Goal: Information Seeking & Learning: Learn about a topic

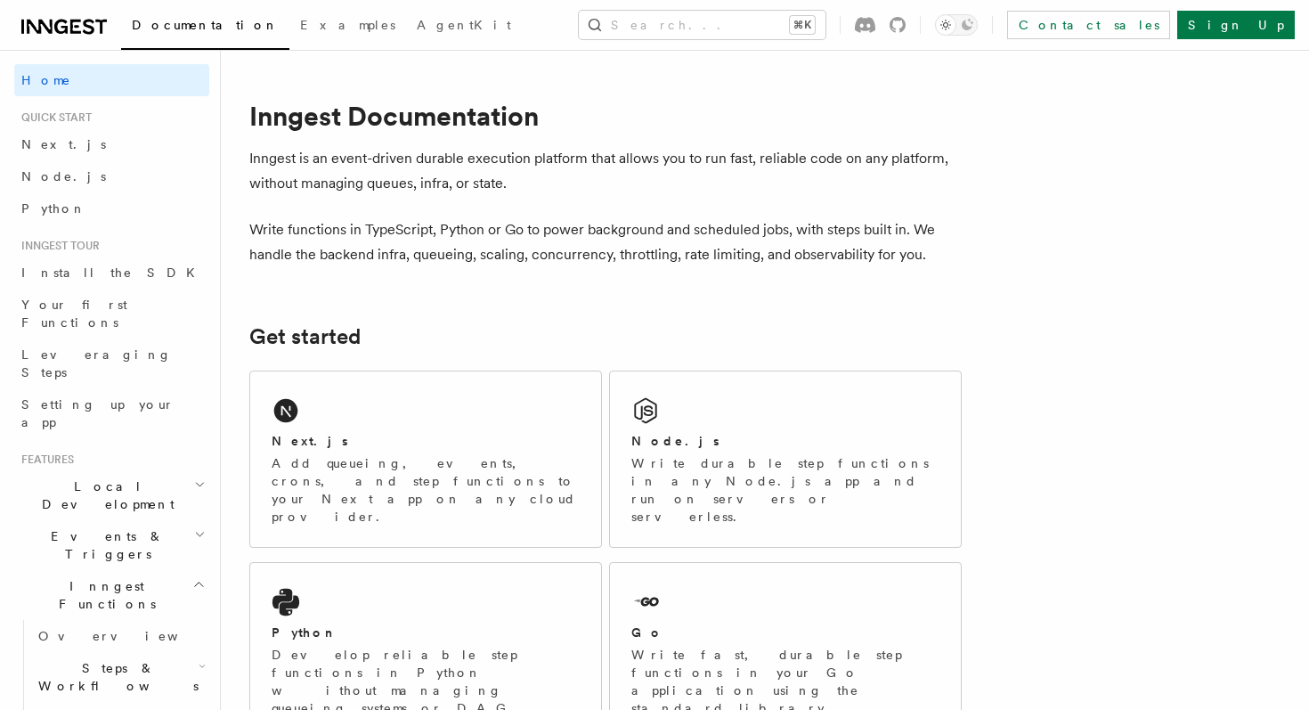
click at [47, 29] on icon at bounding box center [40, 27] width 26 height 14
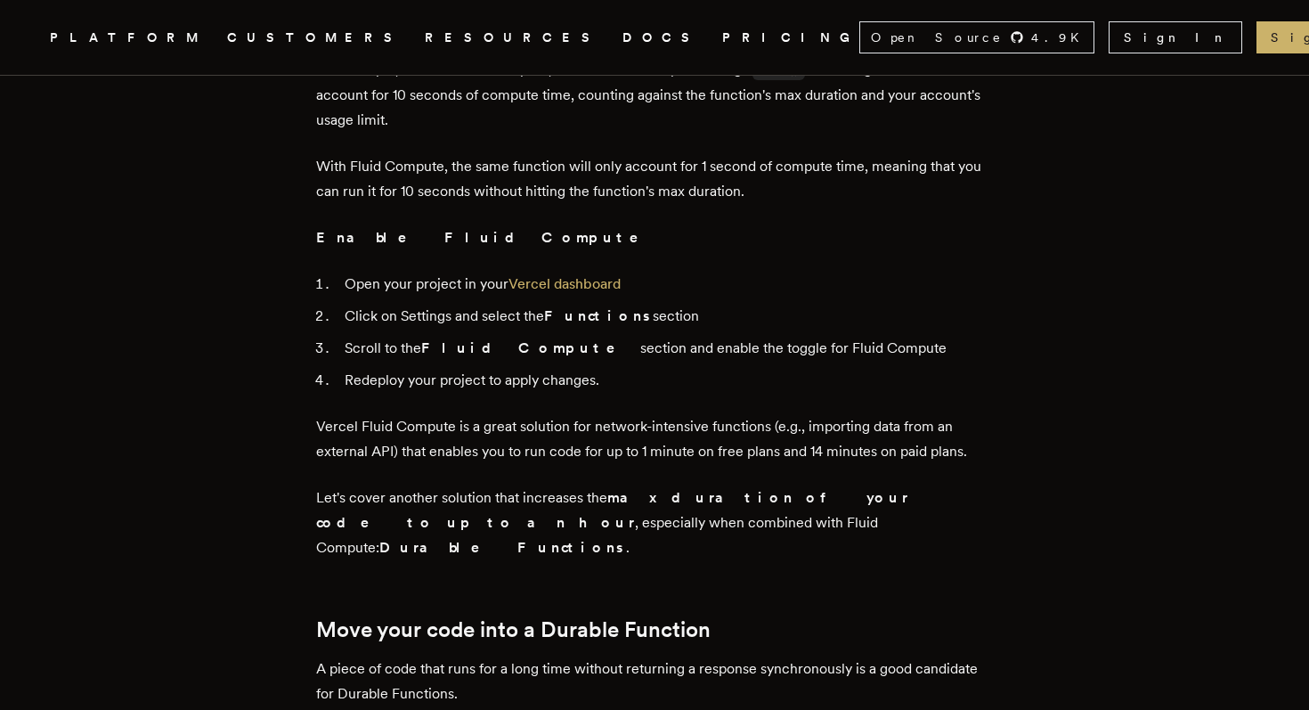
scroll to position [1963, 0]
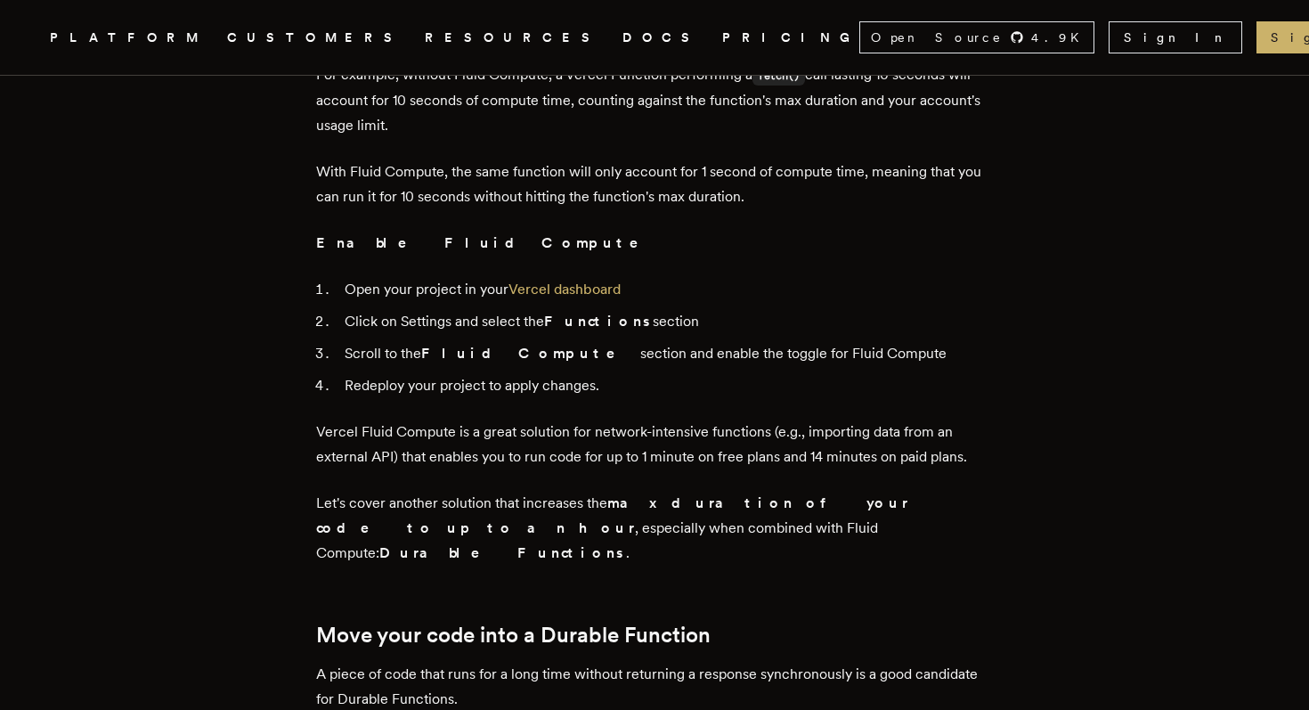
click at [584, 662] on p "A piece of code that runs for a long time without returning a response synchron…" at bounding box center [654, 712] width 677 height 100
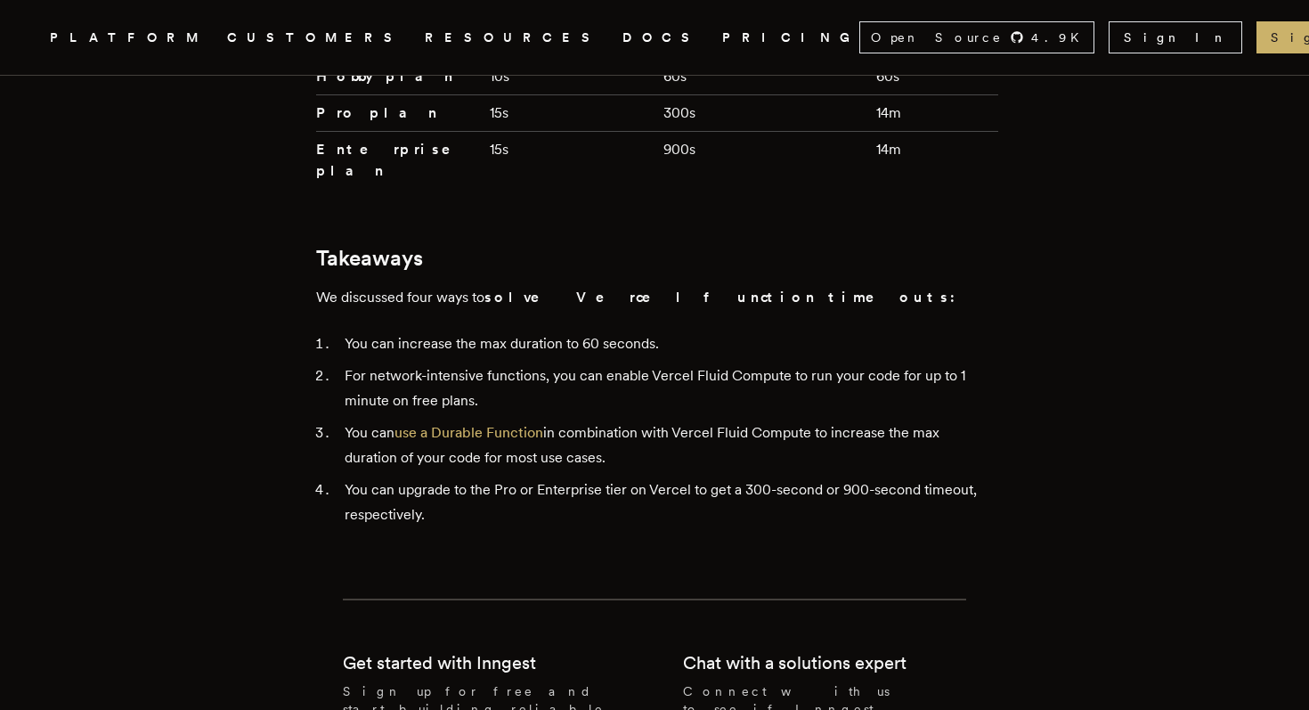
scroll to position [4160, 0]
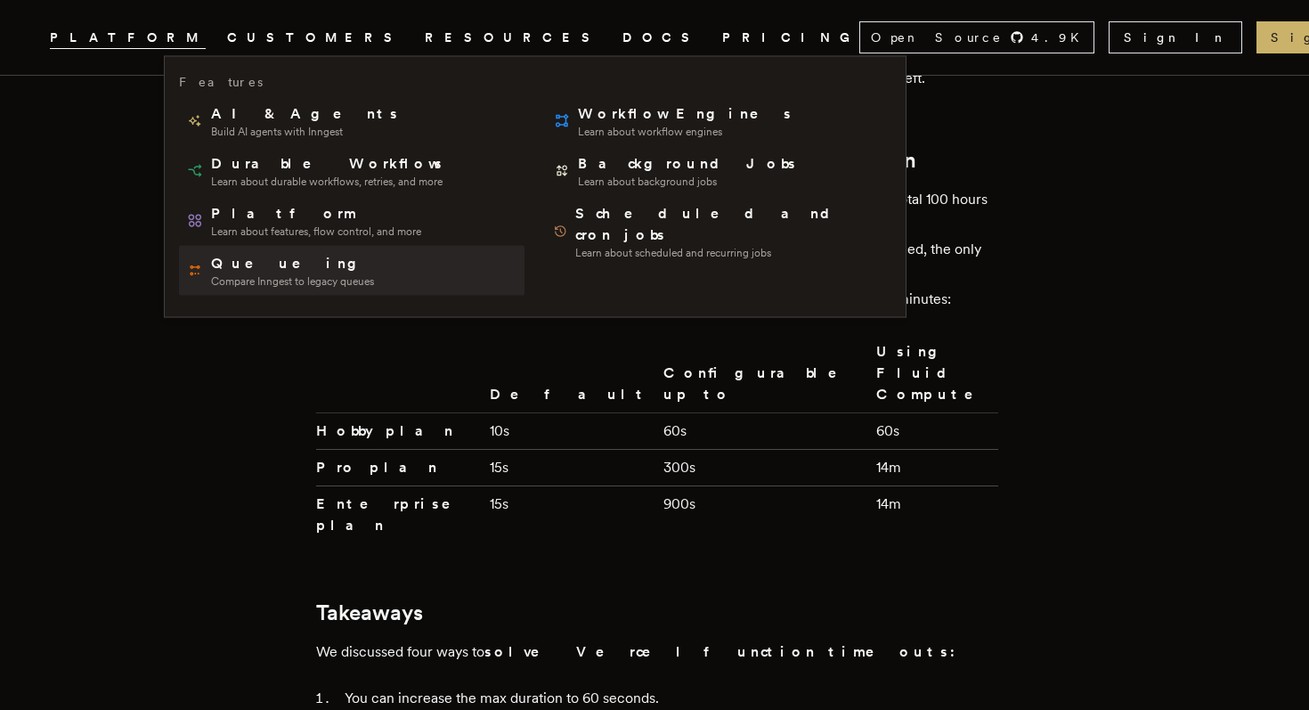
click at [329, 256] on span "Queueing" at bounding box center [292, 263] width 163 height 21
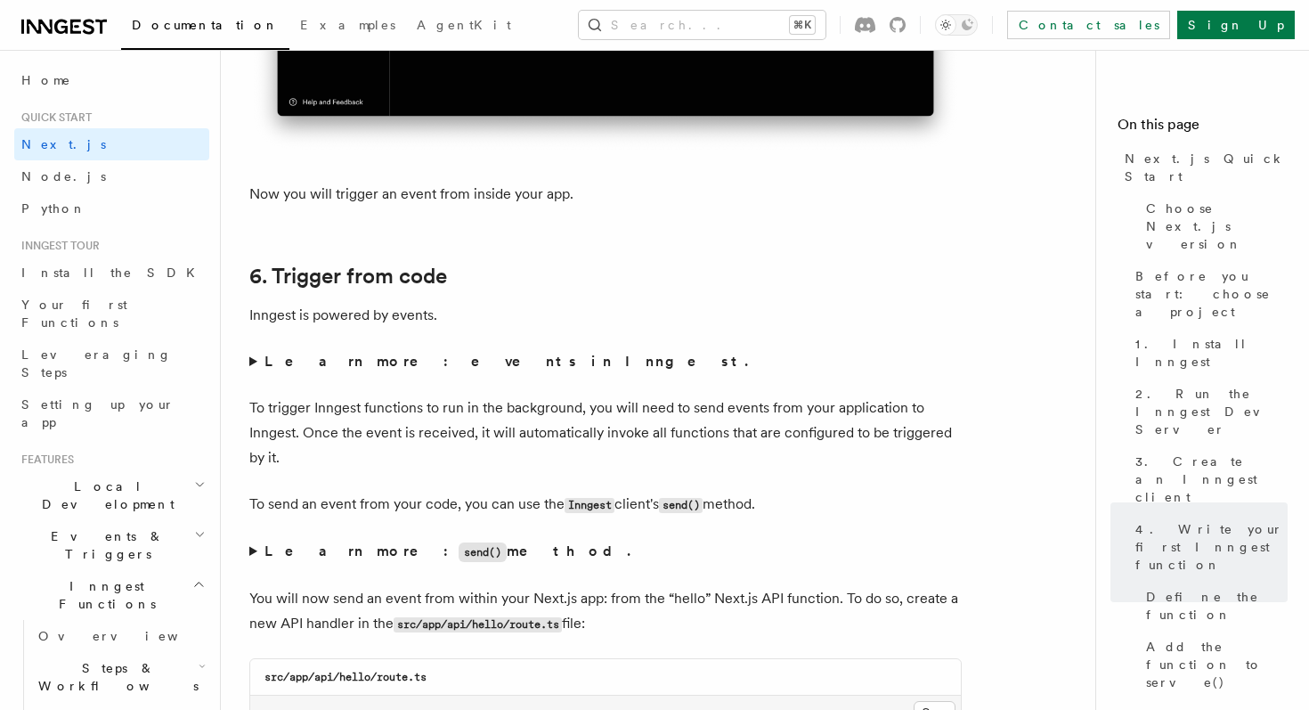
scroll to position [8820, 0]
click at [378, 368] on strong "Learn more: events in Inngest." at bounding box center [507, 360] width 487 height 17
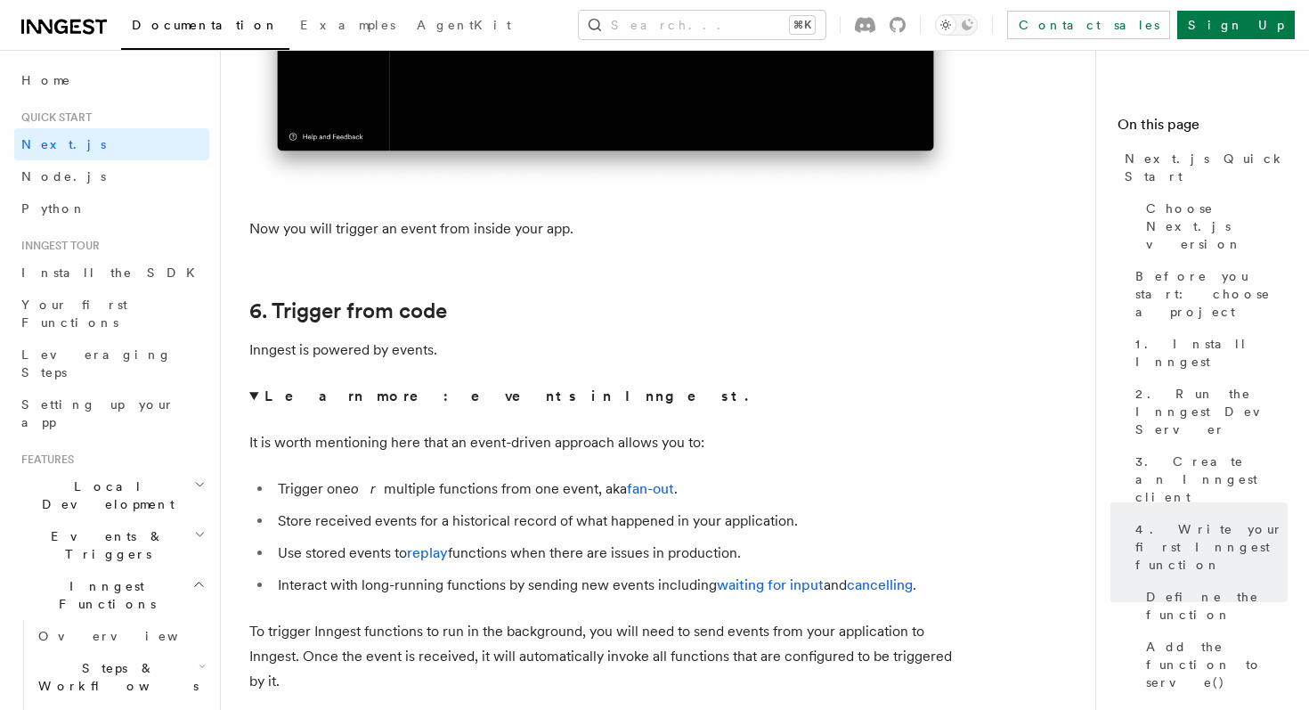
scroll to position [8839, 0]
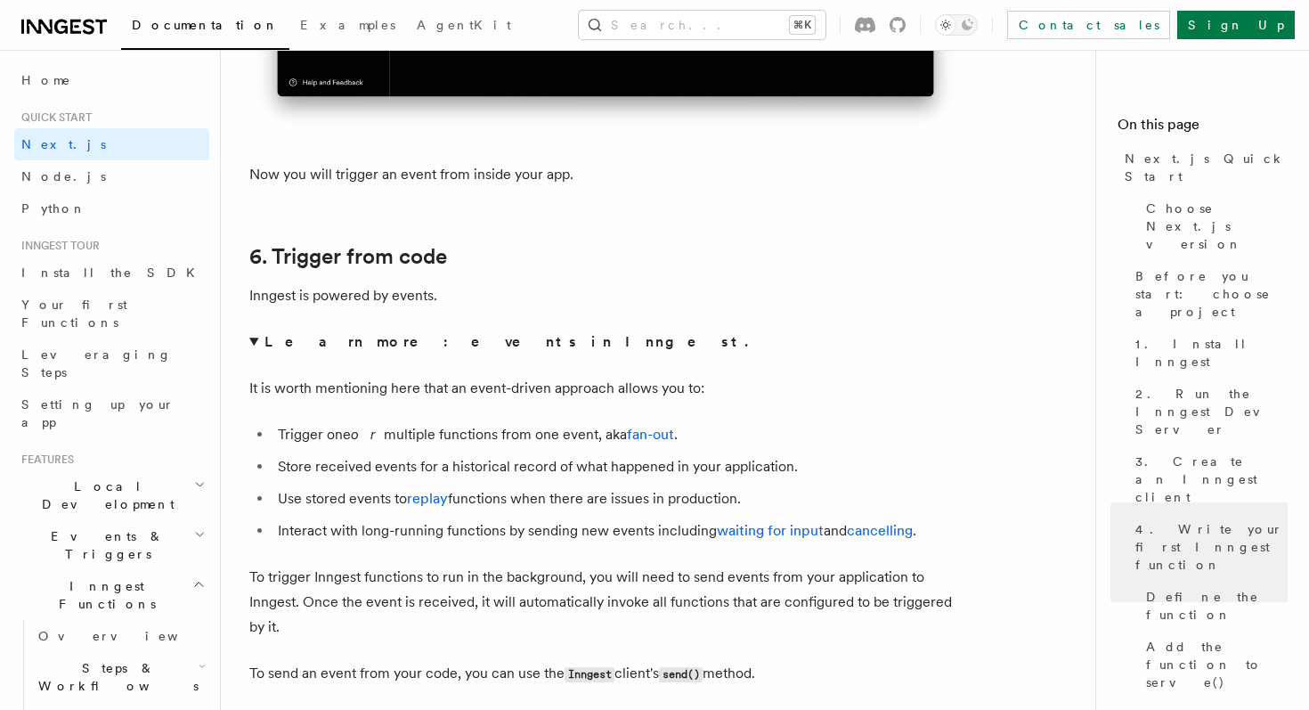
click at [369, 350] on strong "Learn more: events in Inngest." at bounding box center [507, 341] width 487 height 17
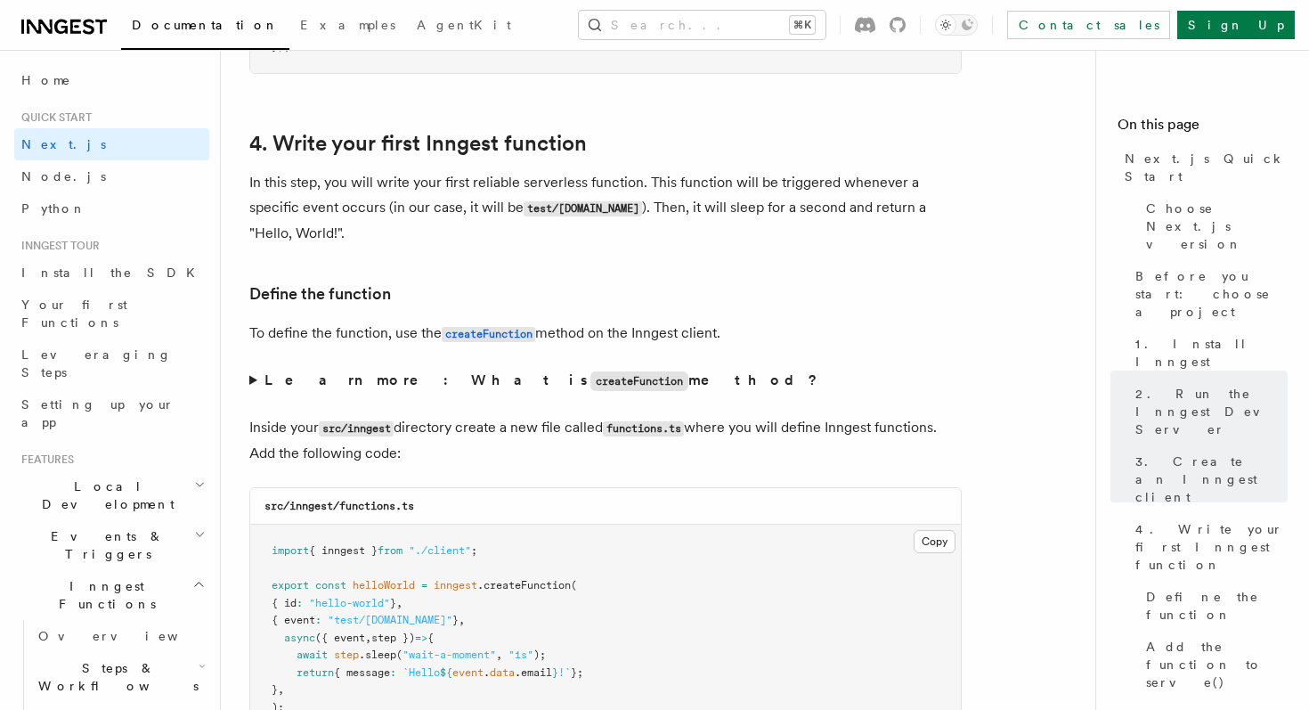
scroll to position [2742, 0]
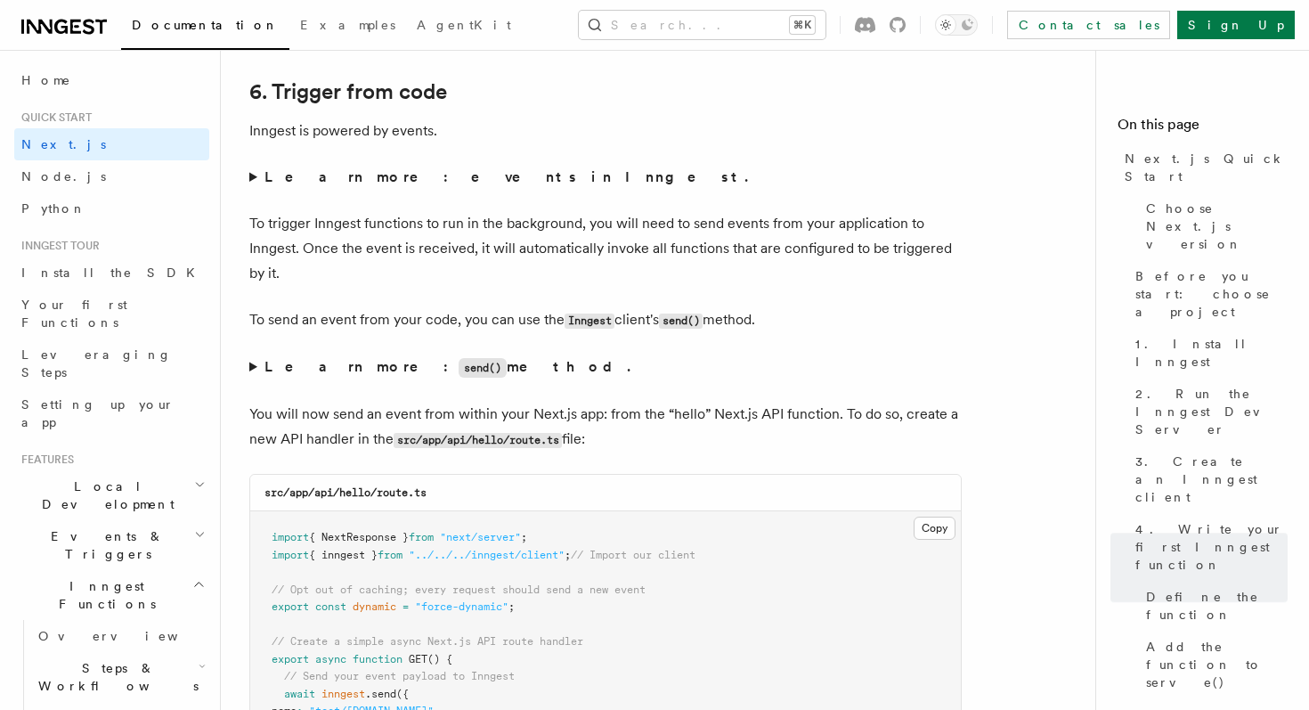
scroll to position [9005, 0]
click at [425, 182] on strong "Learn more: events in Inngest." at bounding box center [507, 175] width 487 height 17
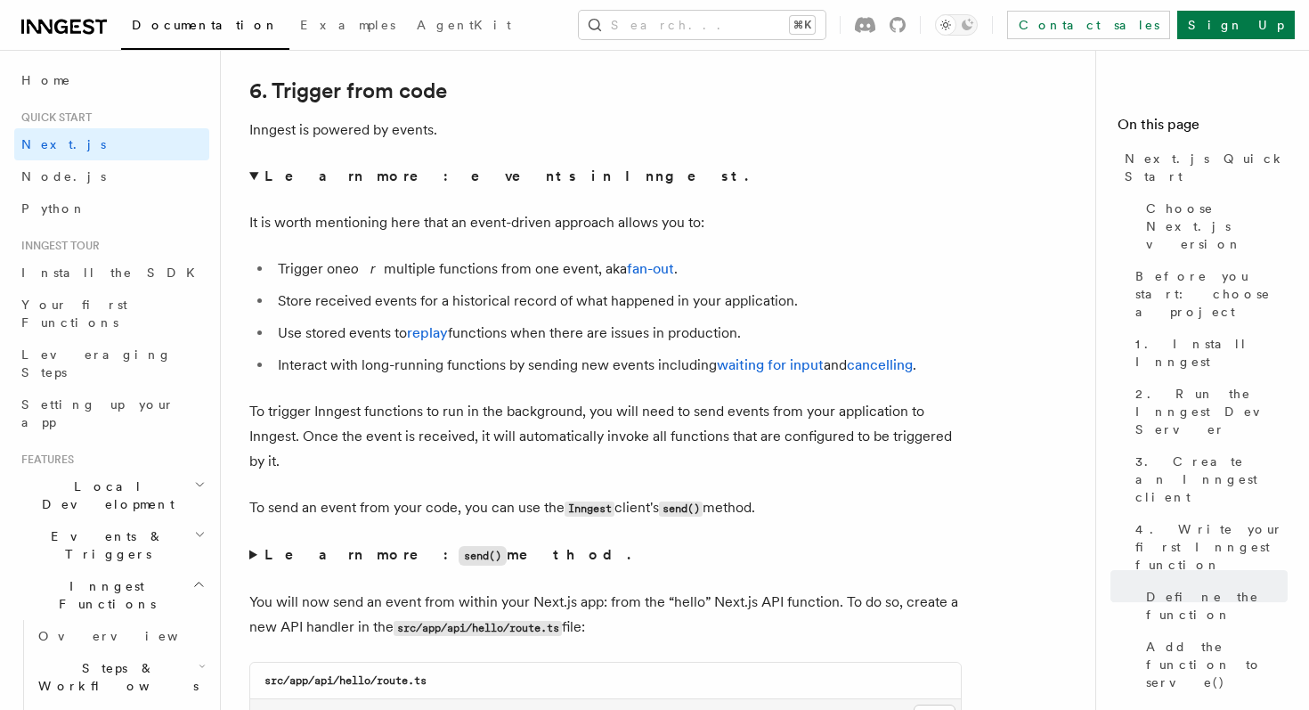
click at [425, 182] on strong "Learn more: events in Inngest." at bounding box center [507, 175] width 487 height 17
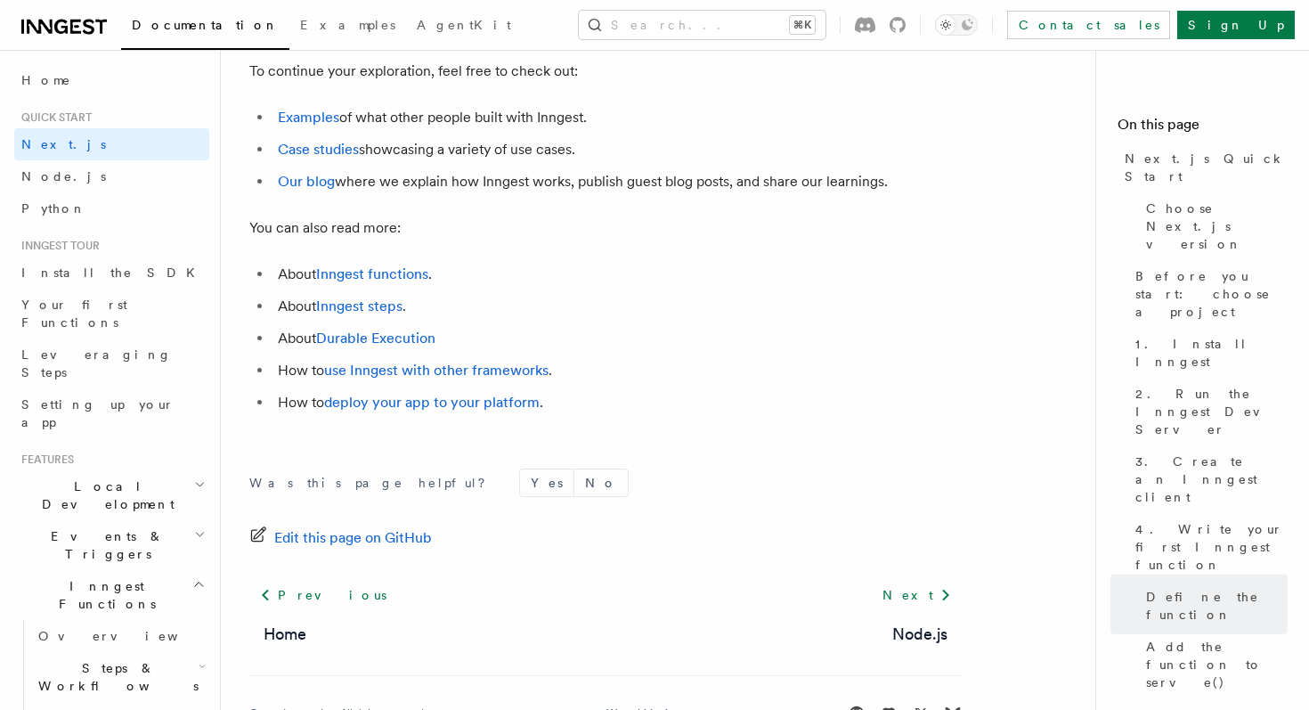
scroll to position [11293, 0]
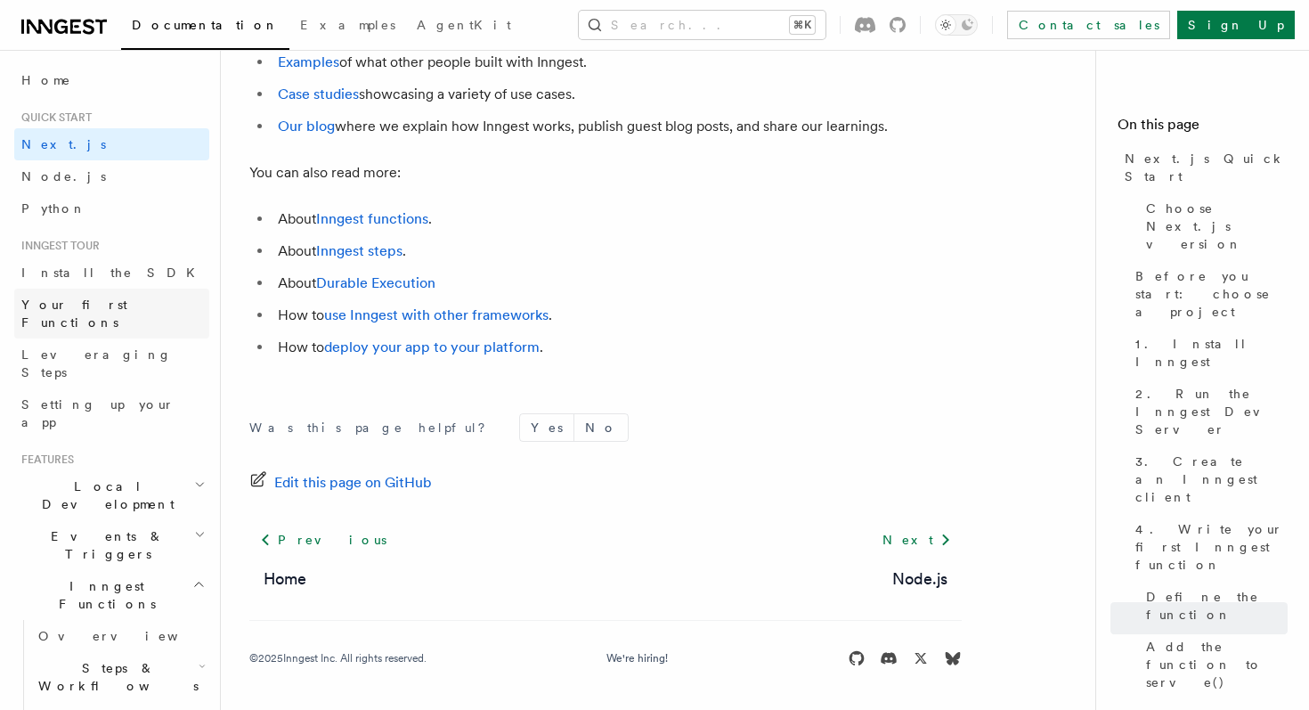
click at [135, 303] on link "Your first Functions" at bounding box center [111, 313] width 195 height 50
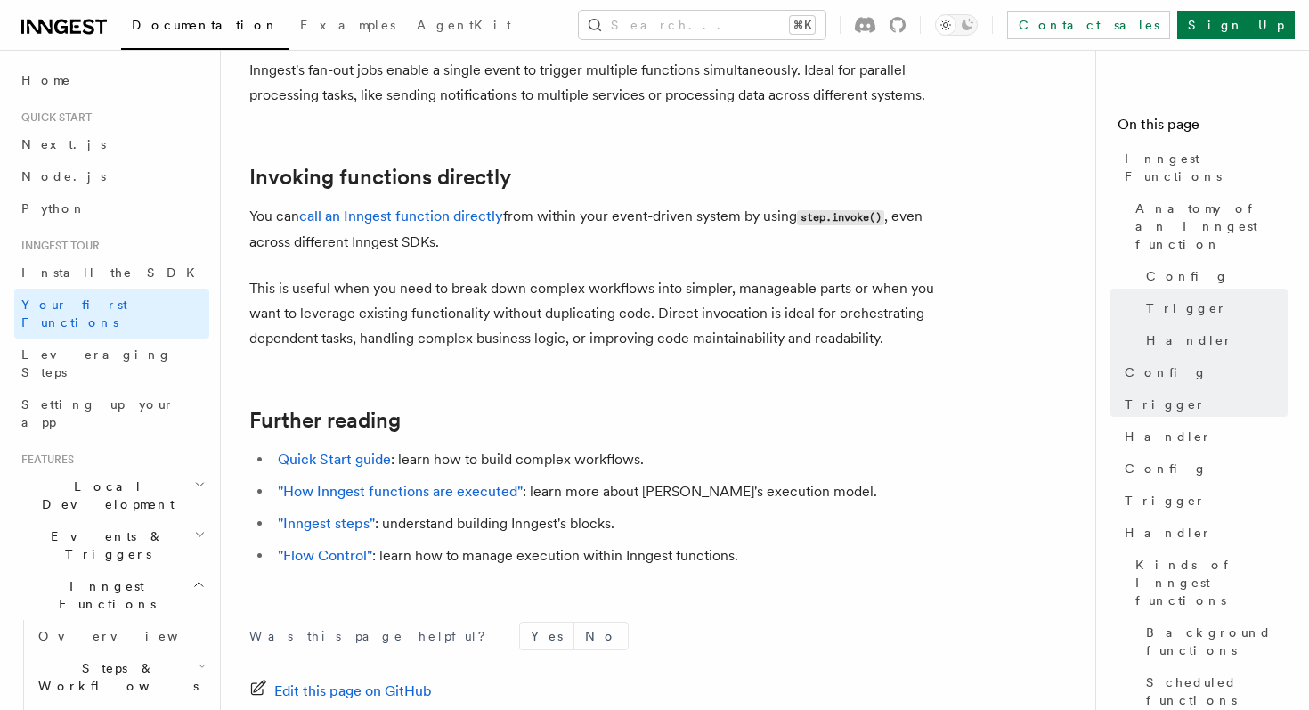
scroll to position [3522, 0]
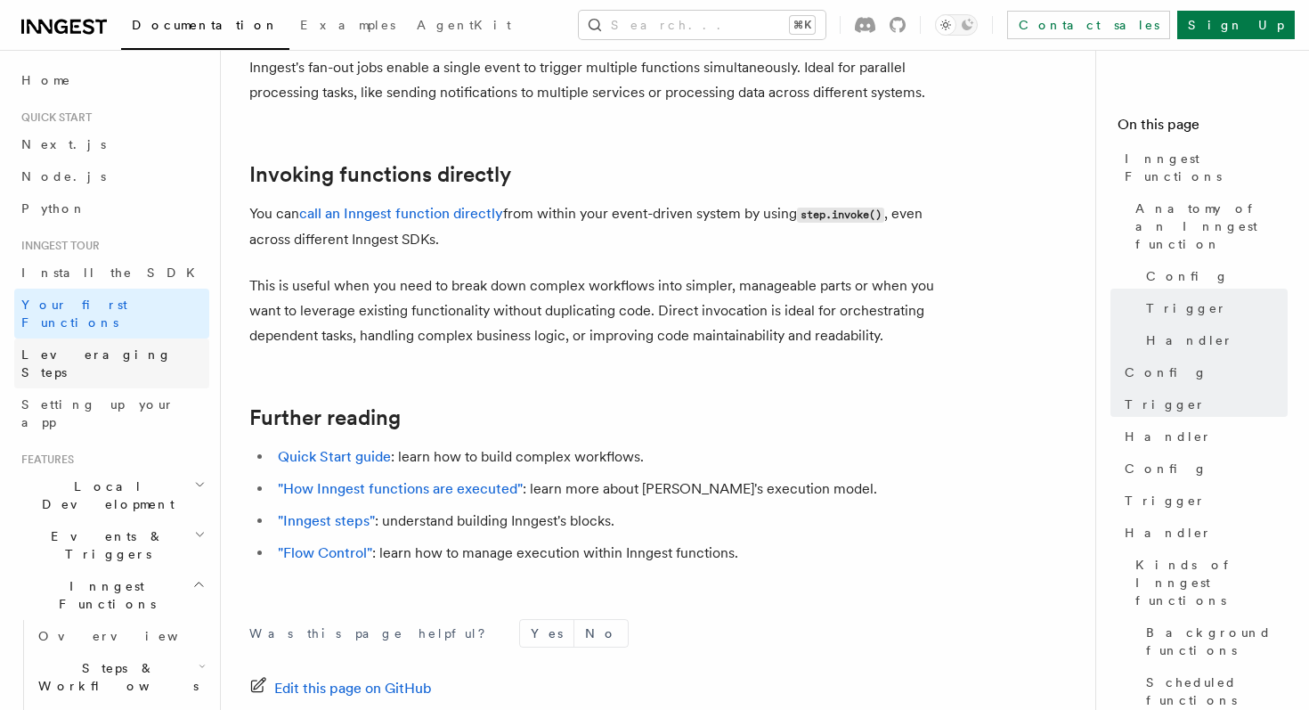
click at [148, 345] on link "Leveraging Steps" at bounding box center [111, 363] width 195 height 50
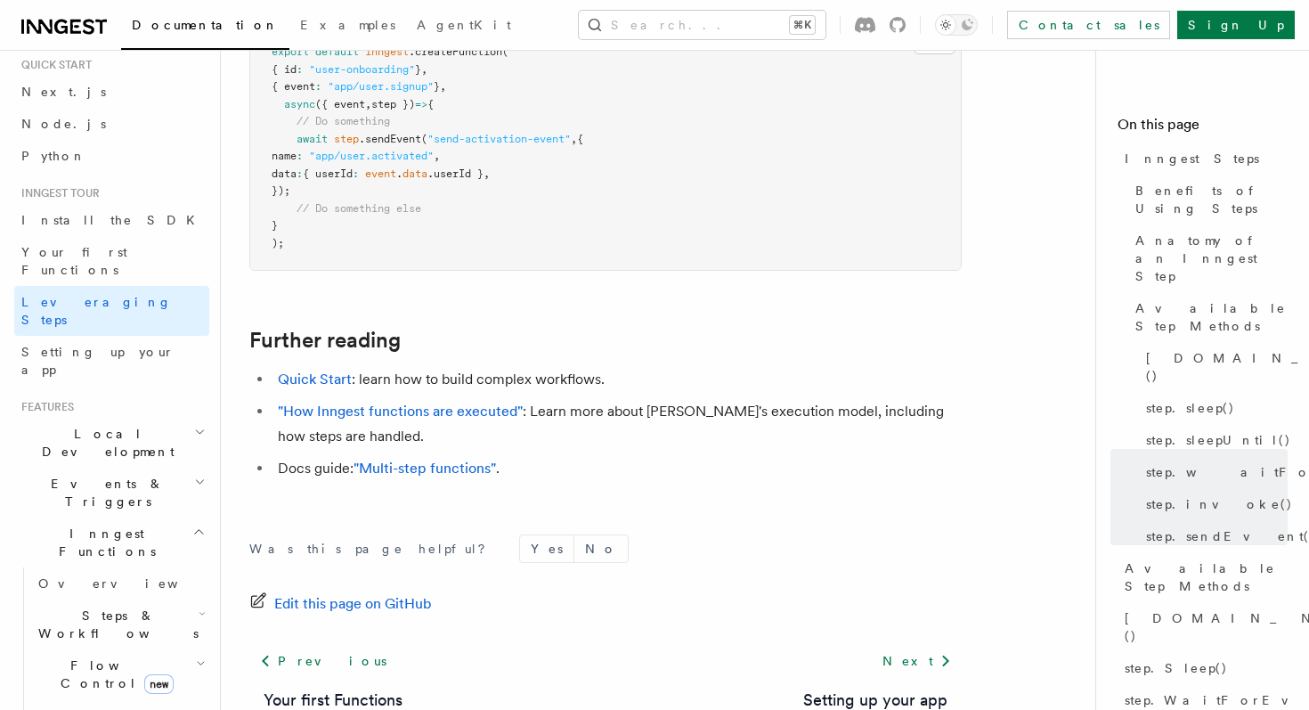
scroll to position [78, 0]
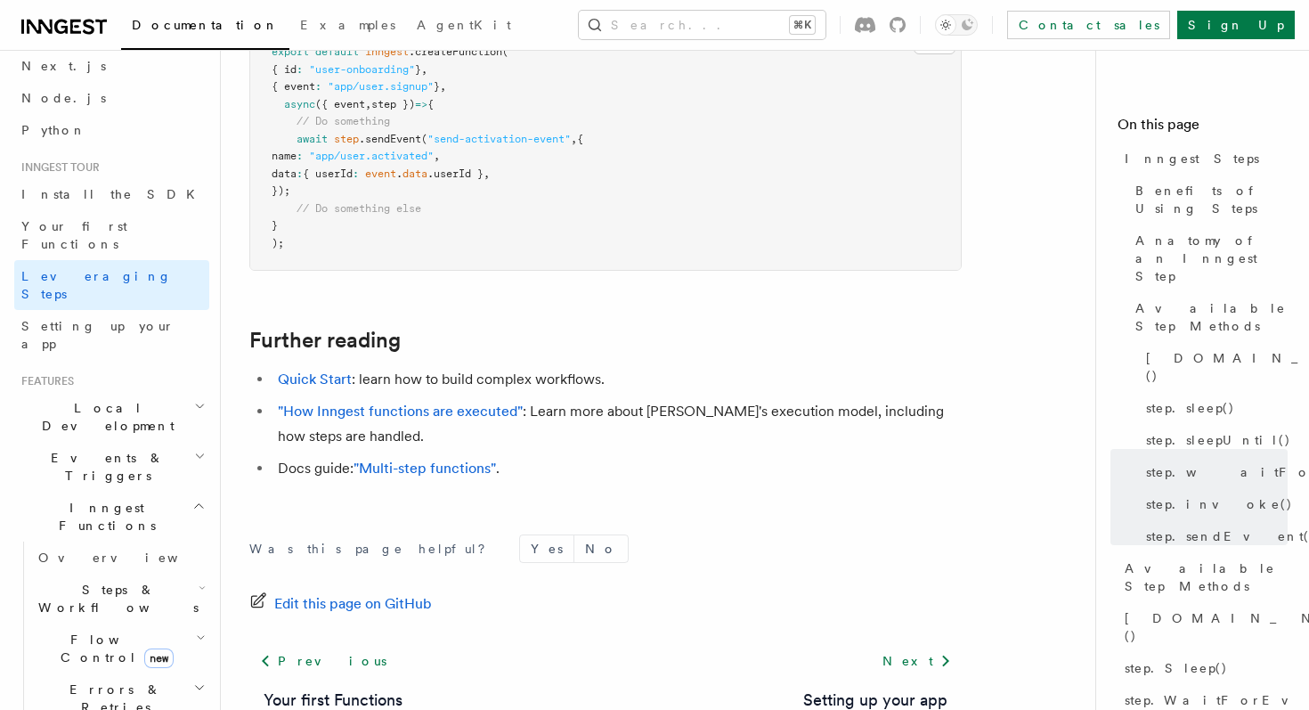
click at [174, 392] on h2 "Local Development" at bounding box center [111, 417] width 195 height 50
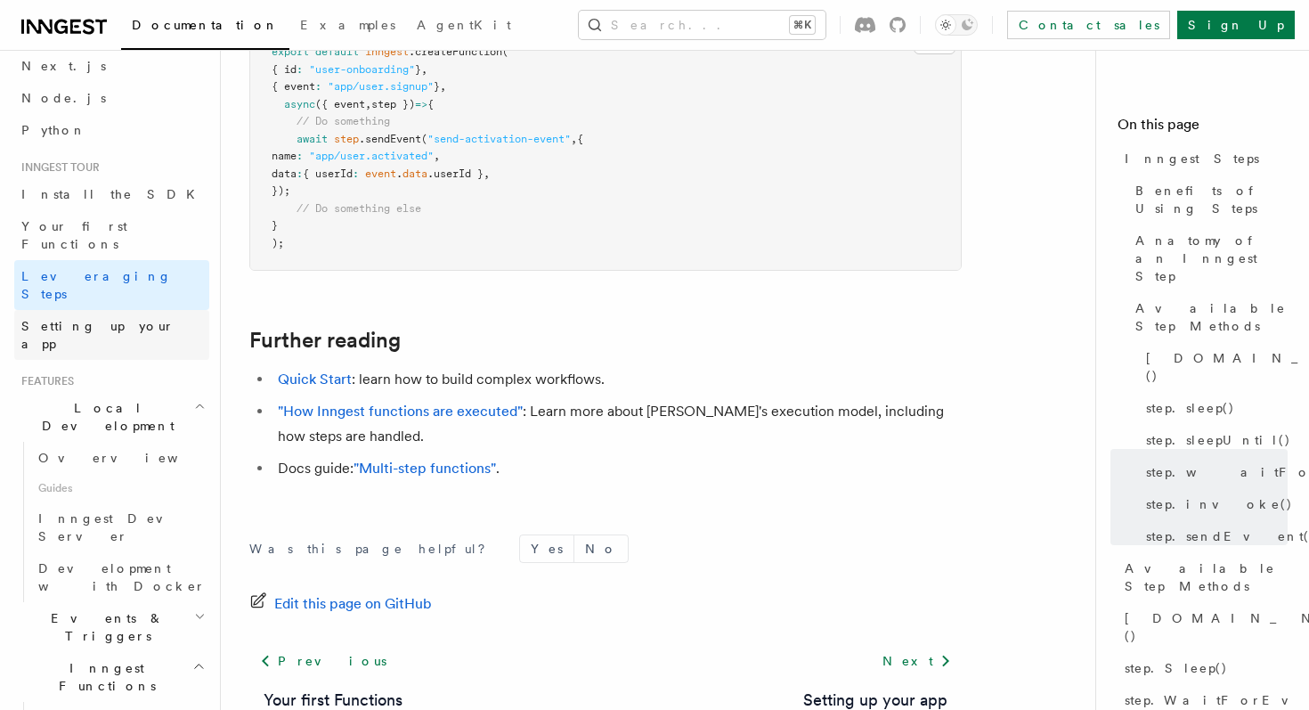
click at [136, 310] on link "Setting up your app" at bounding box center [111, 335] width 195 height 50
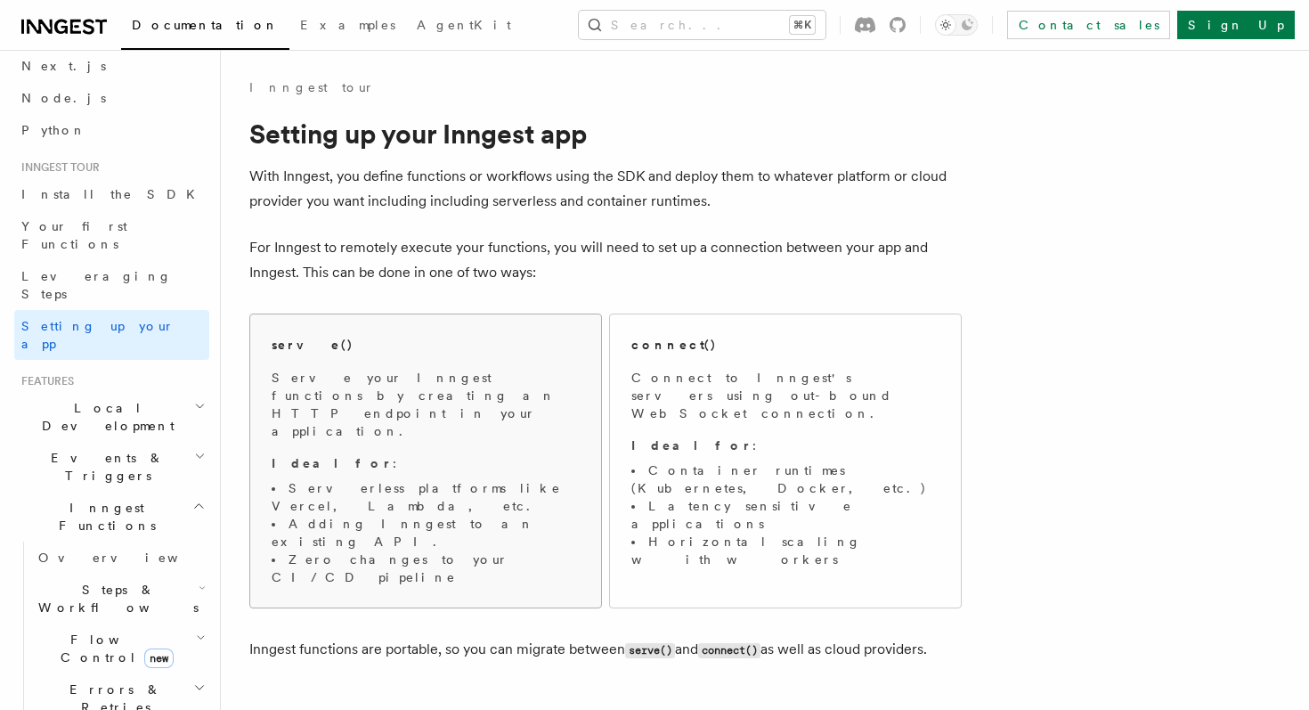
click at [401, 504] on div "serve() Serve your Inngest functions by creating an HTTP endpoint in your appli…" at bounding box center [425, 460] width 351 height 293
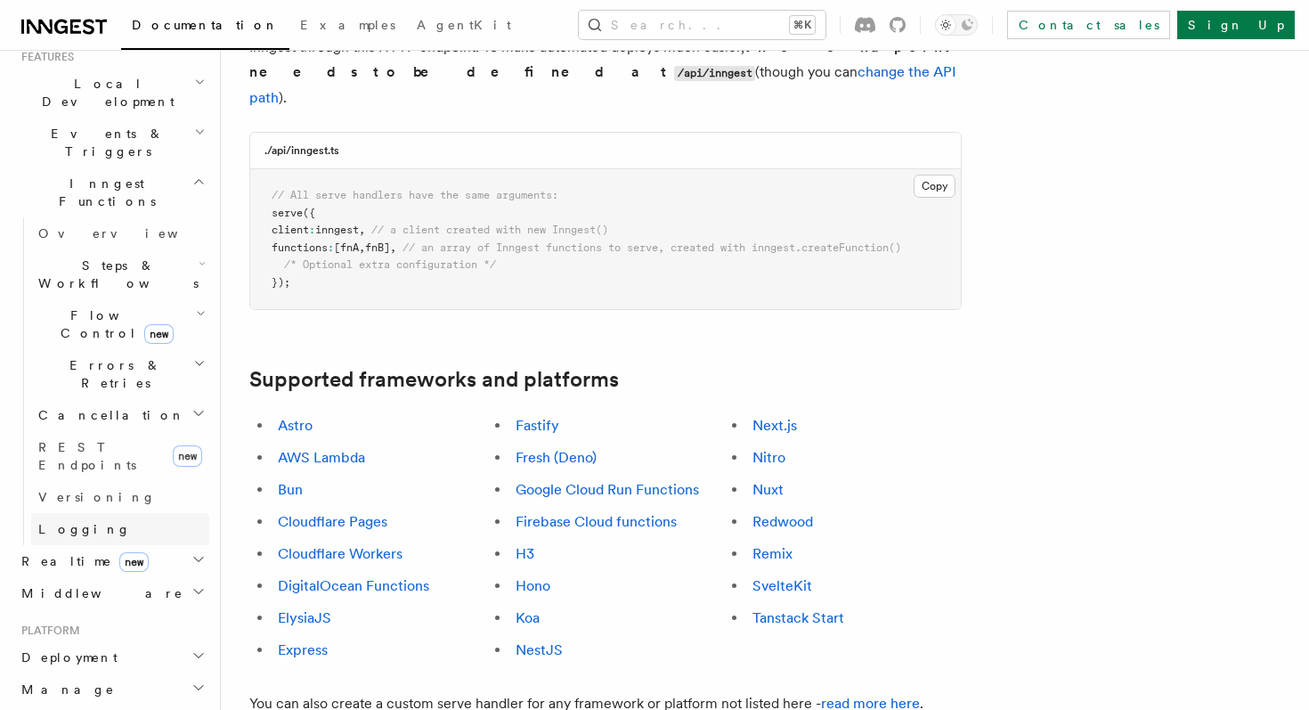
scroll to position [418, 0]
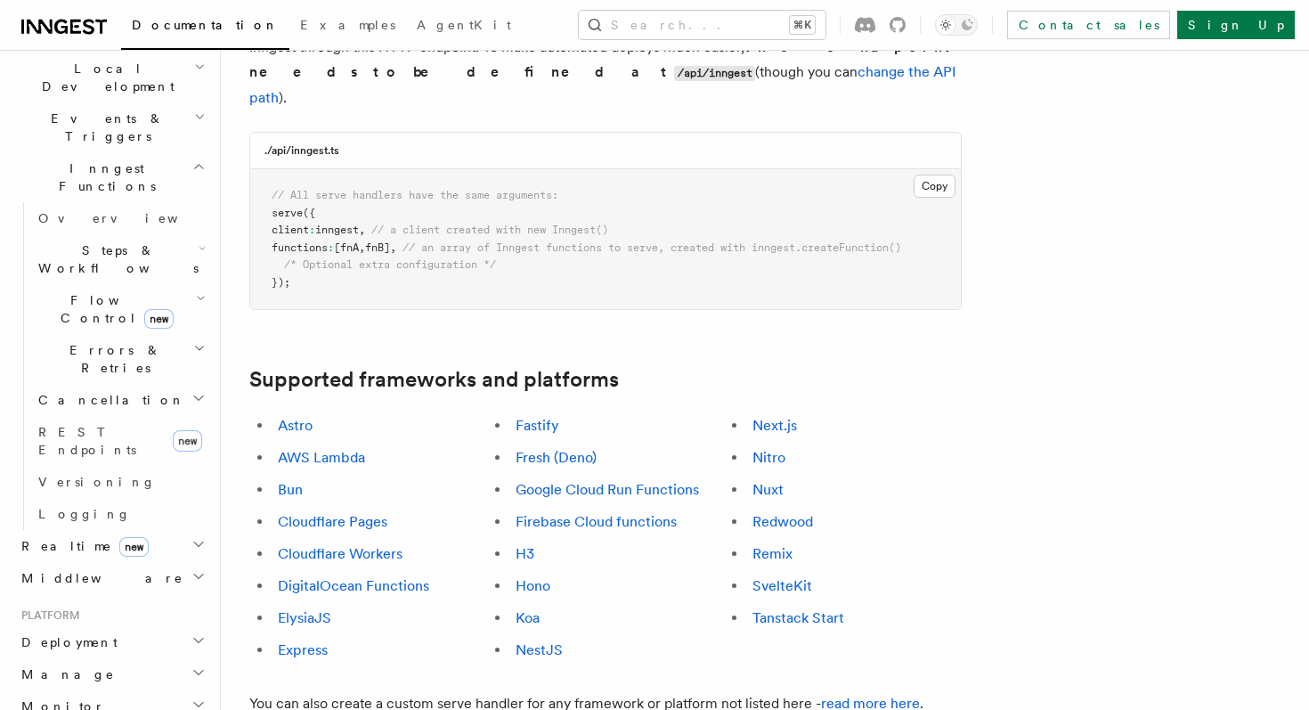
click at [123, 562] on h2 "Middleware" at bounding box center [111, 578] width 195 height 32
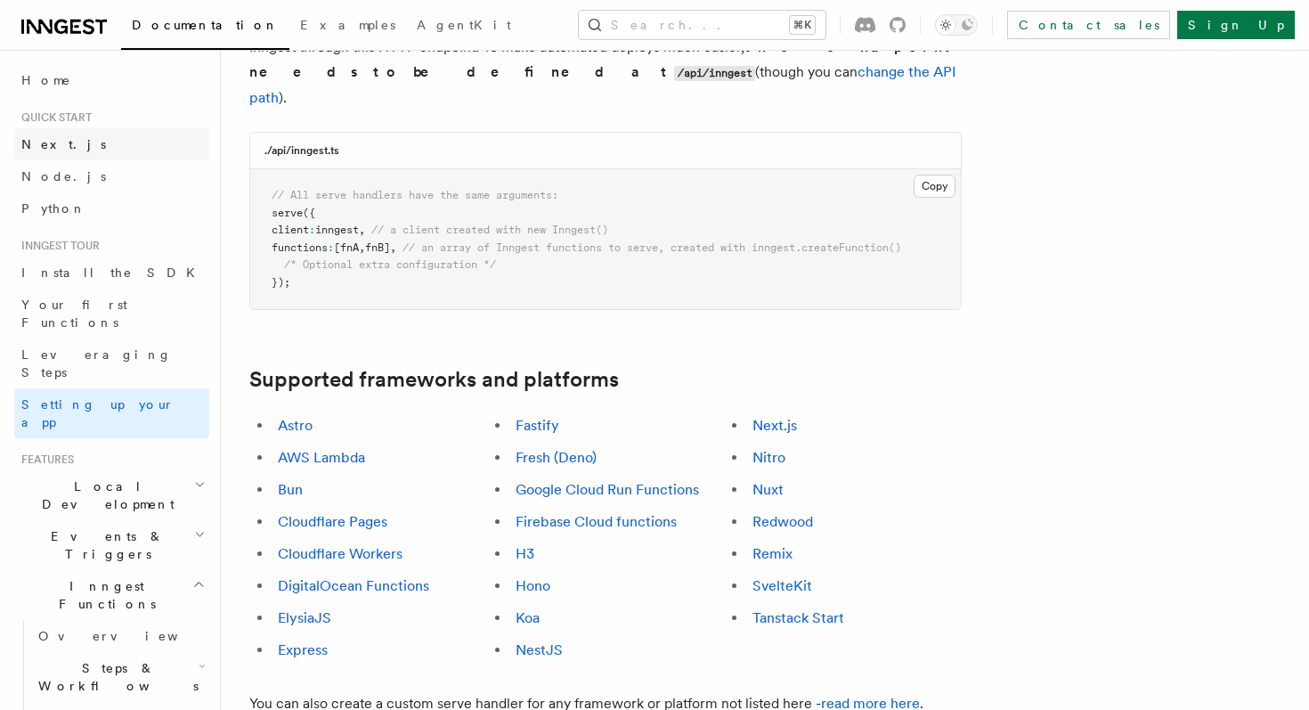
click at [93, 134] on link "Next.js" at bounding box center [111, 144] width 195 height 32
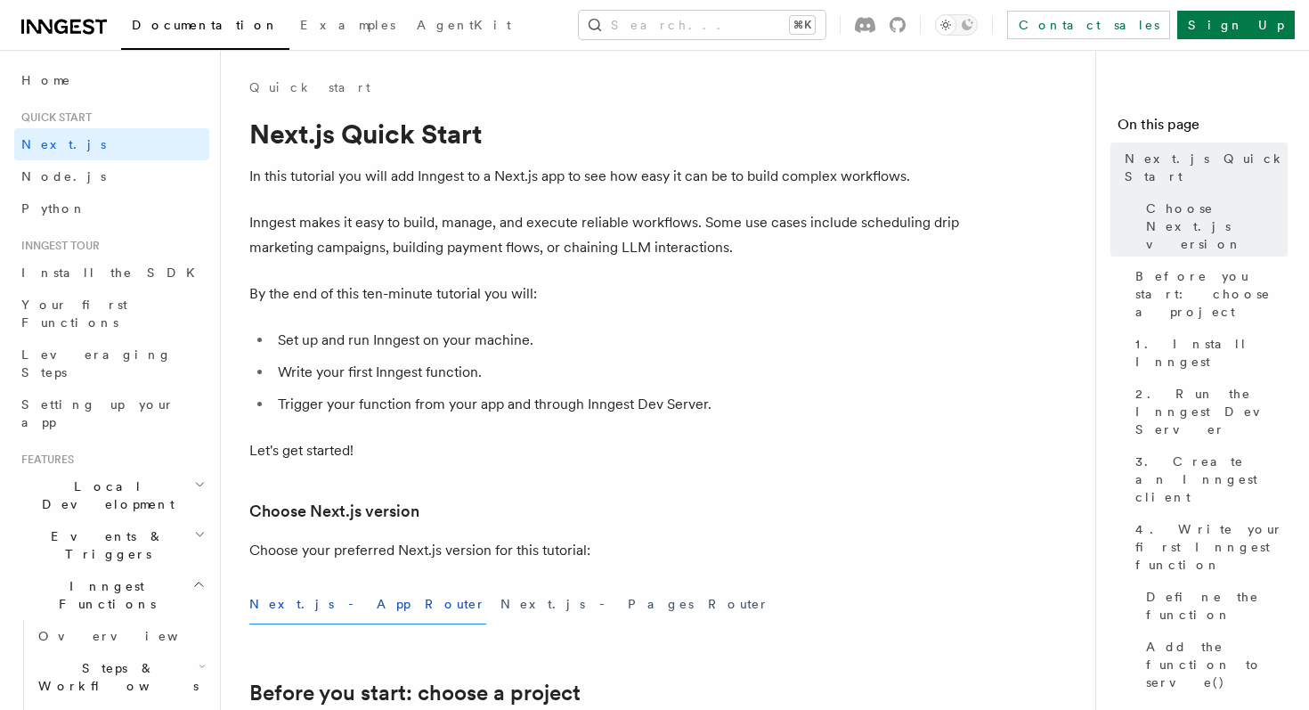
click at [43, 0] on div "Documentation Examples AgentKit Search... ⌘K Contact sales Sign Up" at bounding box center [654, 25] width 1309 height 50
click at [53, 23] on icon at bounding box center [63, 26] width 85 height 21
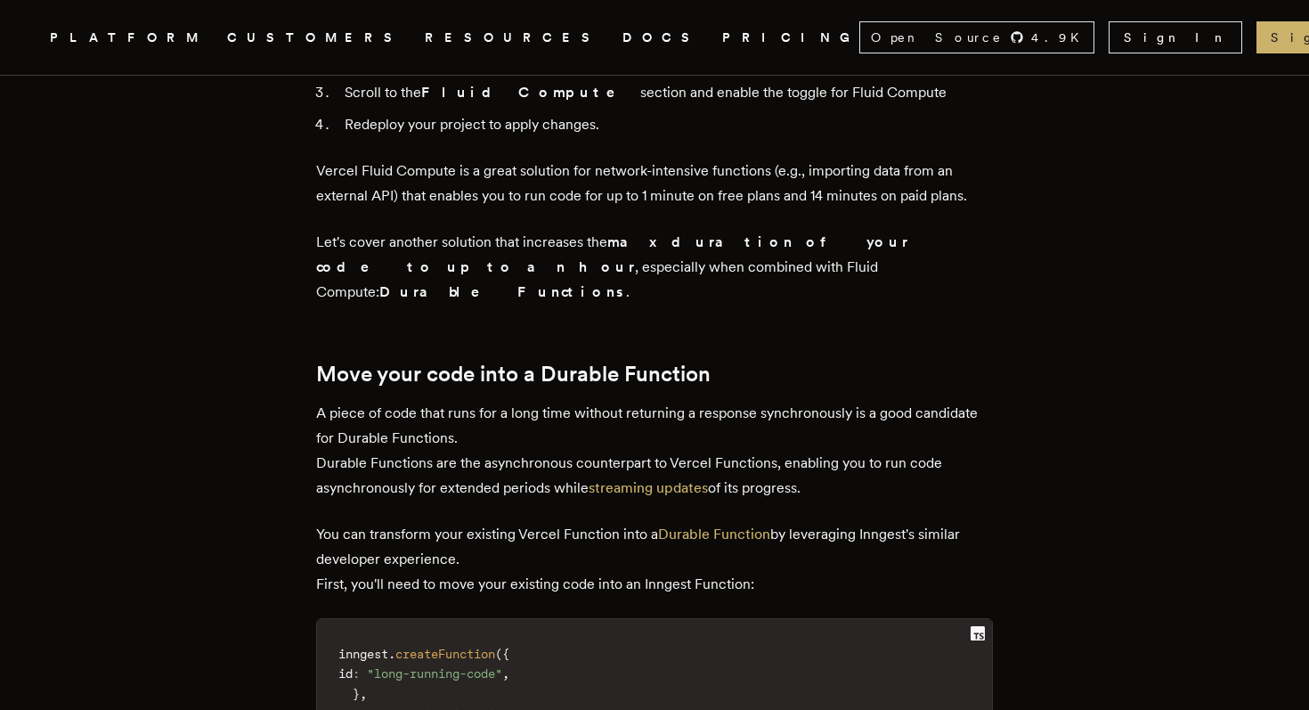
scroll to position [2249, 0]
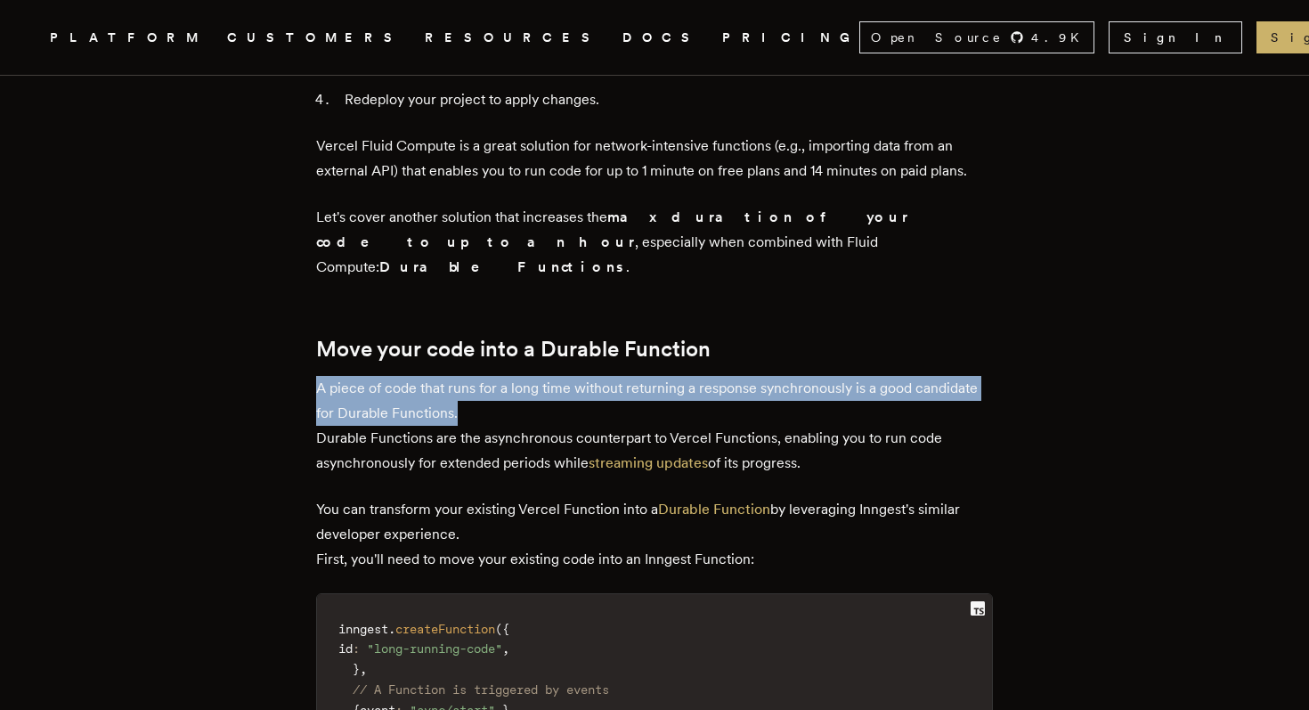
drag, startPoint x: 327, startPoint y: 273, endPoint x: 475, endPoint y: 291, distance: 149.7
click at [475, 376] on p "A piece of code that runs for a long time without returning a response synchron…" at bounding box center [654, 426] width 677 height 100
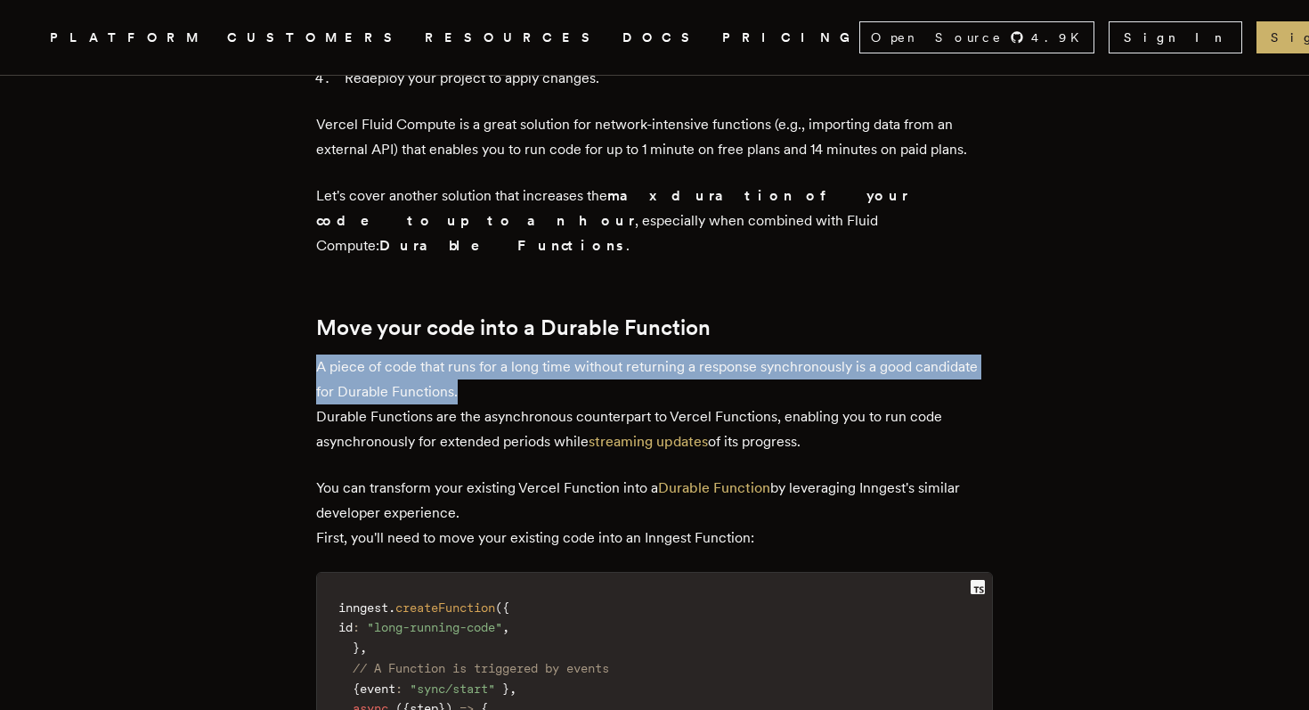
scroll to position [2271, 0]
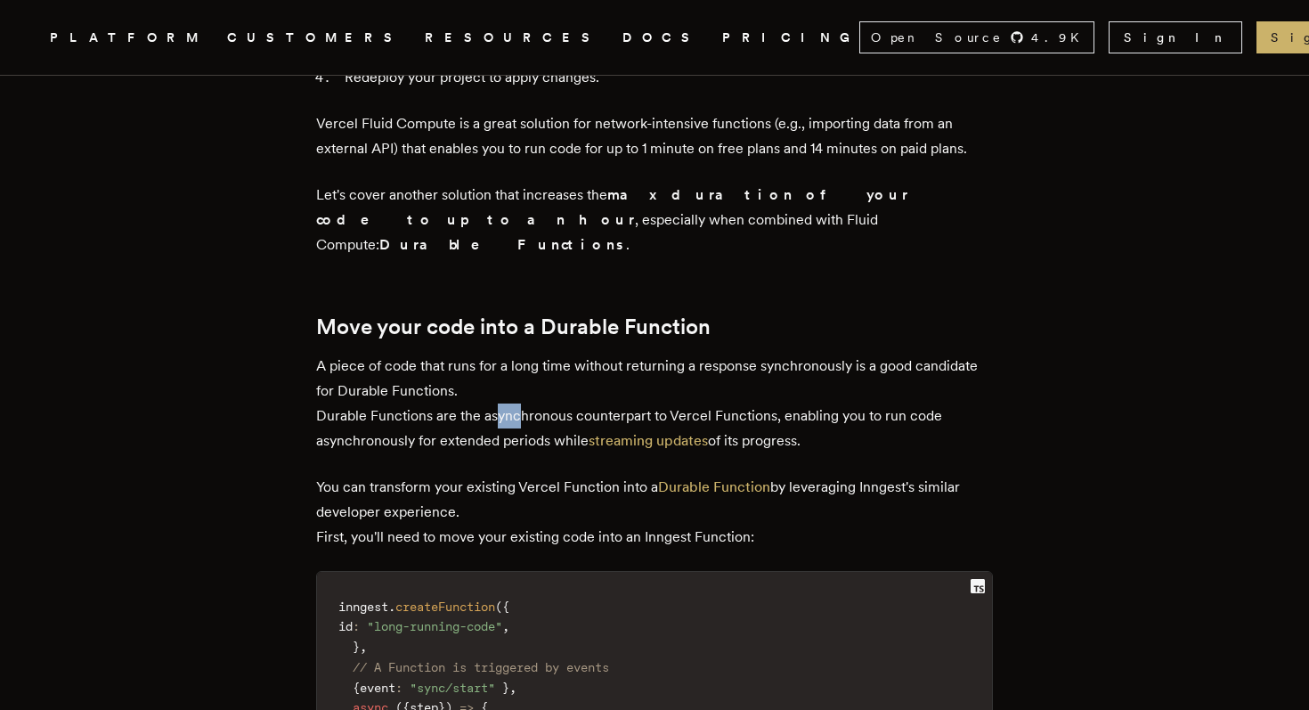
drag, startPoint x: 498, startPoint y: 295, endPoint x: 515, endPoint y: 301, distance: 18.9
click at [515, 353] on p "A piece of code that runs for a long time without returning a response synchron…" at bounding box center [654, 403] width 677 height 100
click at [508, 353] on p "A piece of code that runs for a long time without returning a response synchron…" at bounding box center [654, 403] width 677 height 100
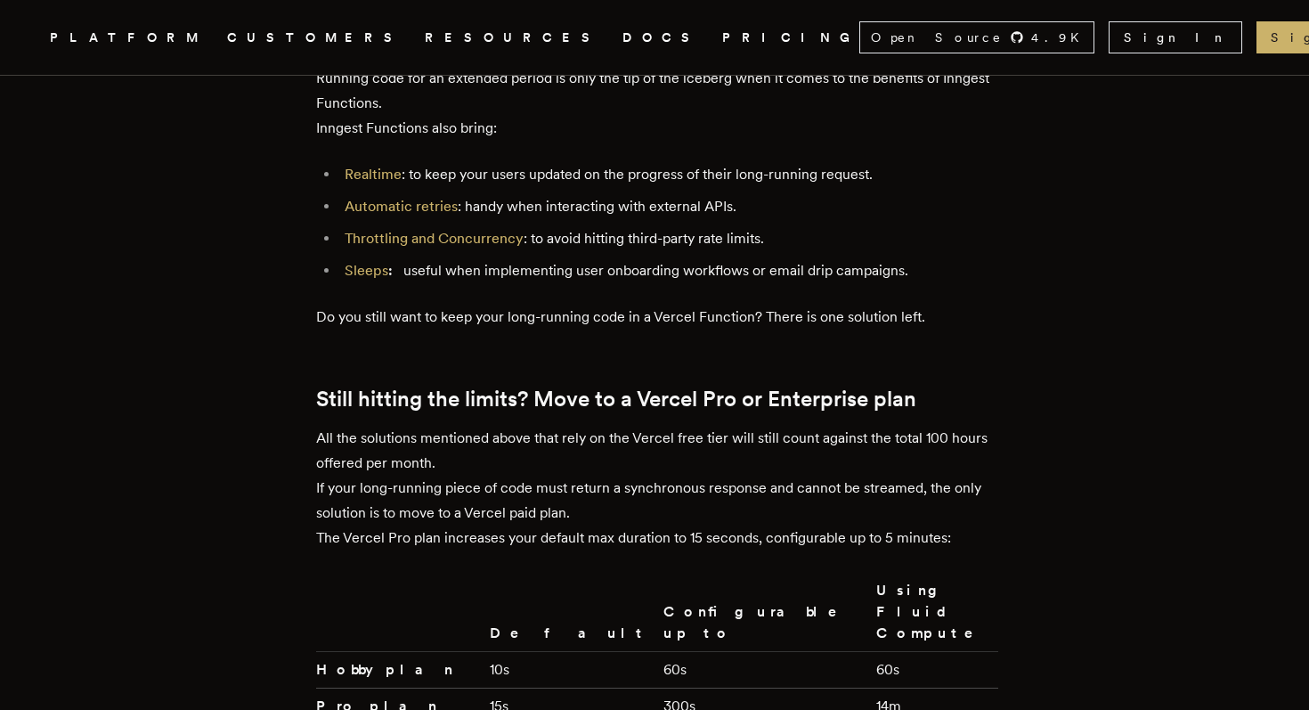
scroll to position [3926, 0]
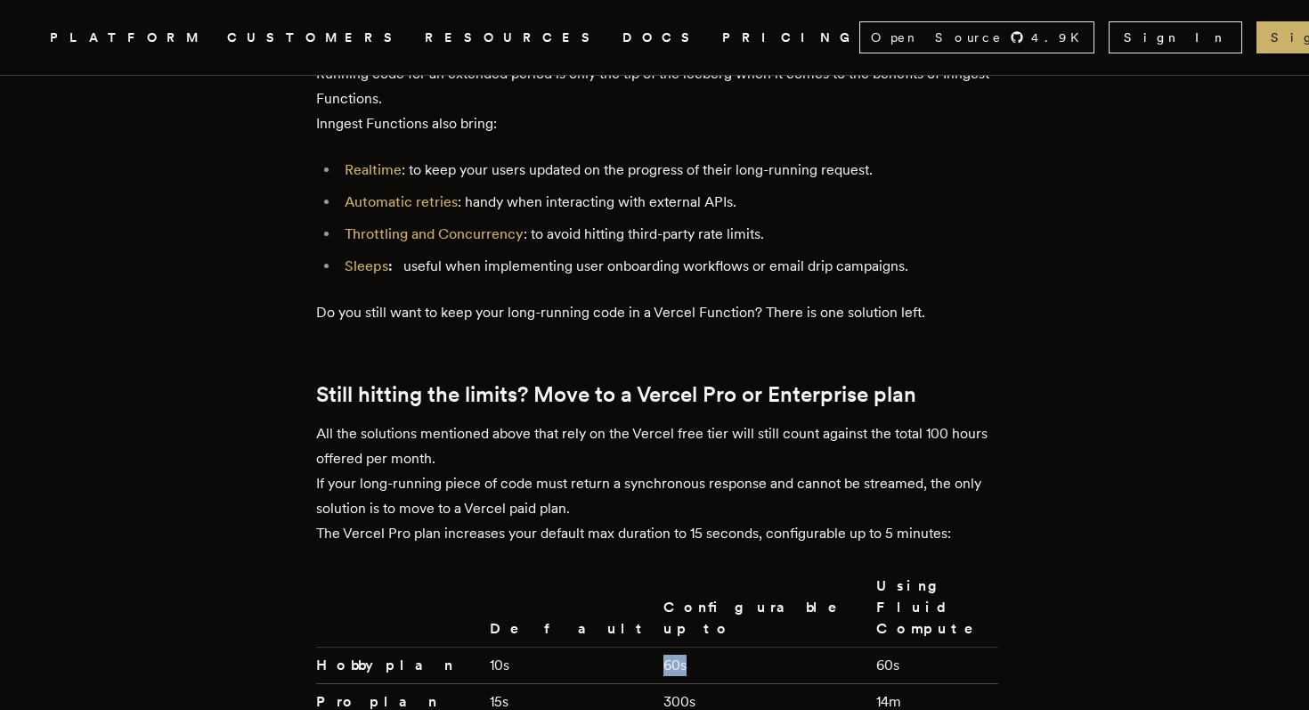
drag, startPoint x: 613, startPoint y: 488, endPoint x: 578, endPoint y: 488, distance: 35.6
click at [656, 646] on td "60s" at bounding box center [762, 664] width 213 height 37
drag, startPoint x: 803, startPoint y: 485, endPoint x: 782, endPoint y: 485, distance: 21.4
click at [869, 646] on td "60s" at bounding box center [933, 664] width 129 height 37
drag, startPoint x: 808, startPoint y: 515, endPoint x: 783, endPoint y: 515, distance: 24.9
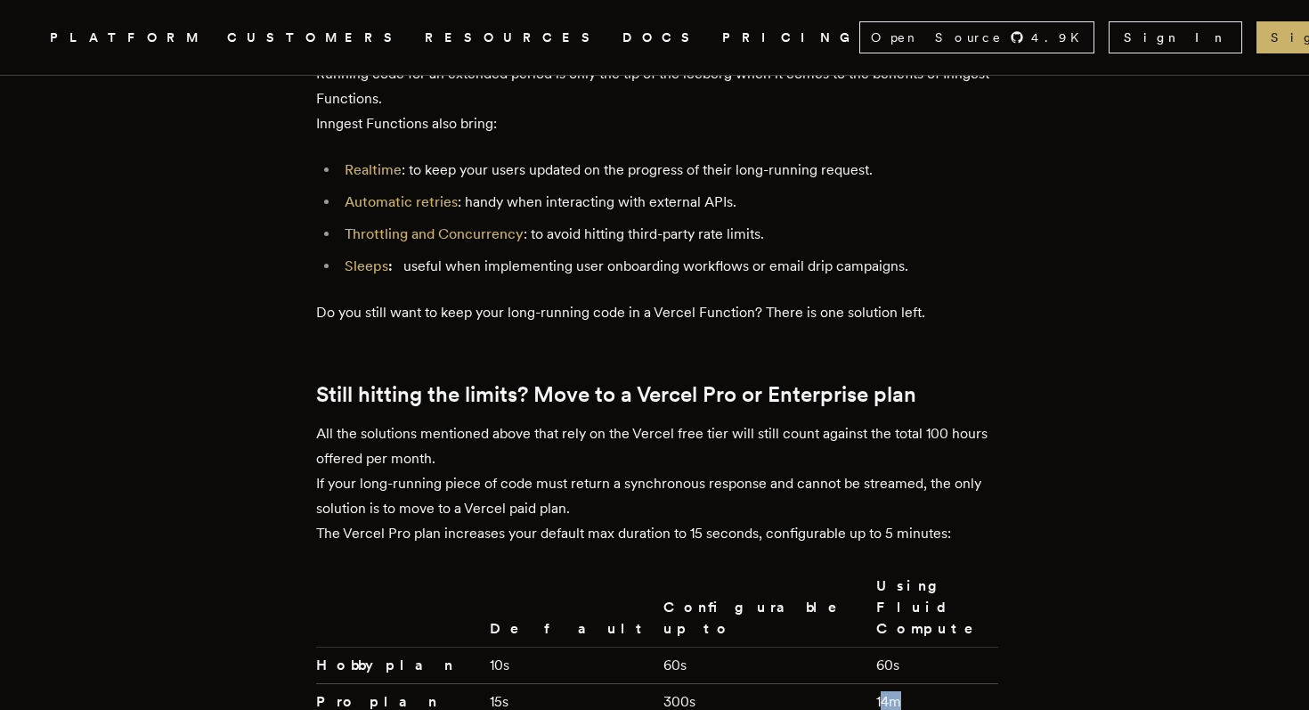
click at [869, 683] on td "14m" at bounding box center [933, 701] width 129 height 37
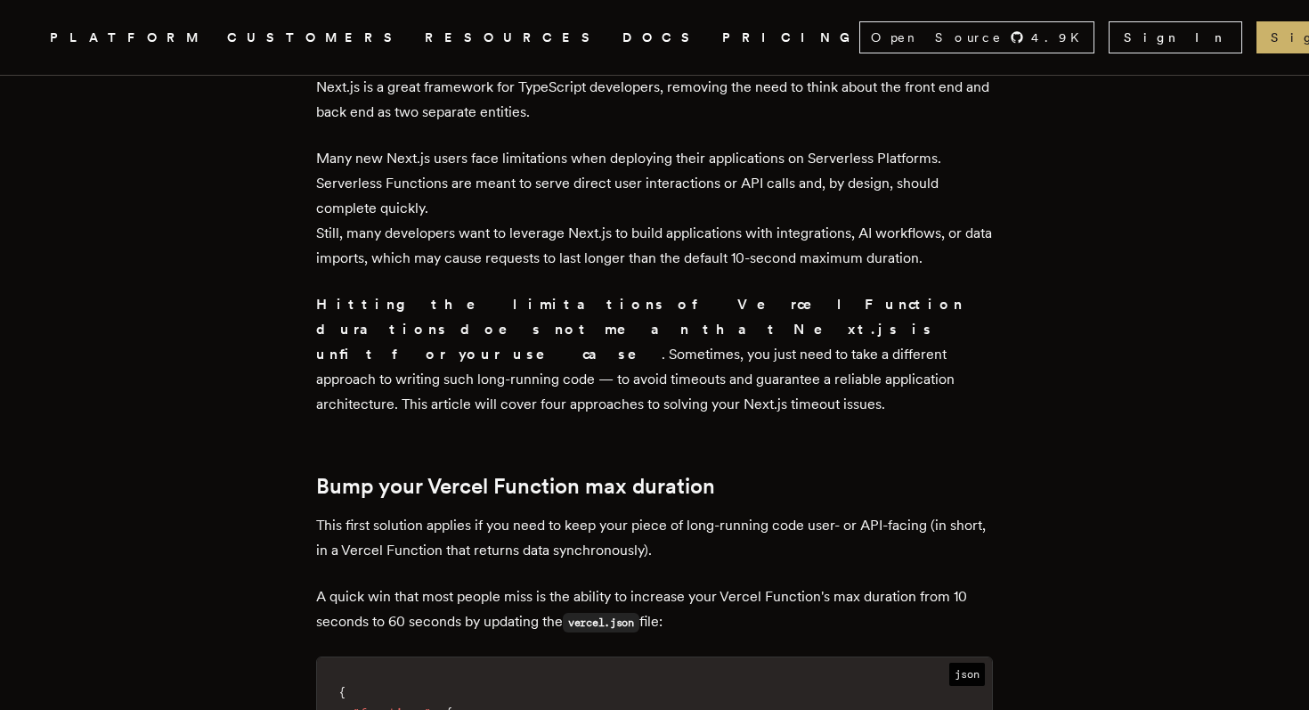
scroll to position [0, 0]
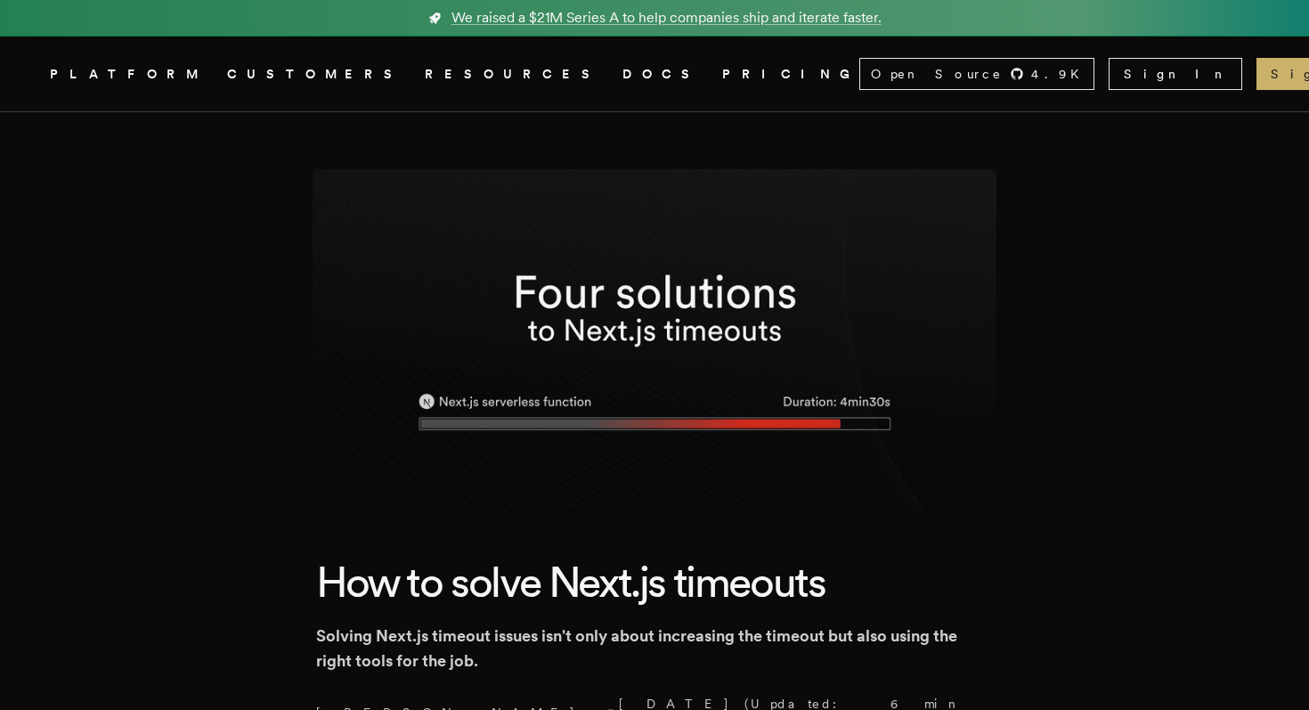
click at [622, 73] on link "DOCS" at bounding box center [661, 74] width 78 height 22
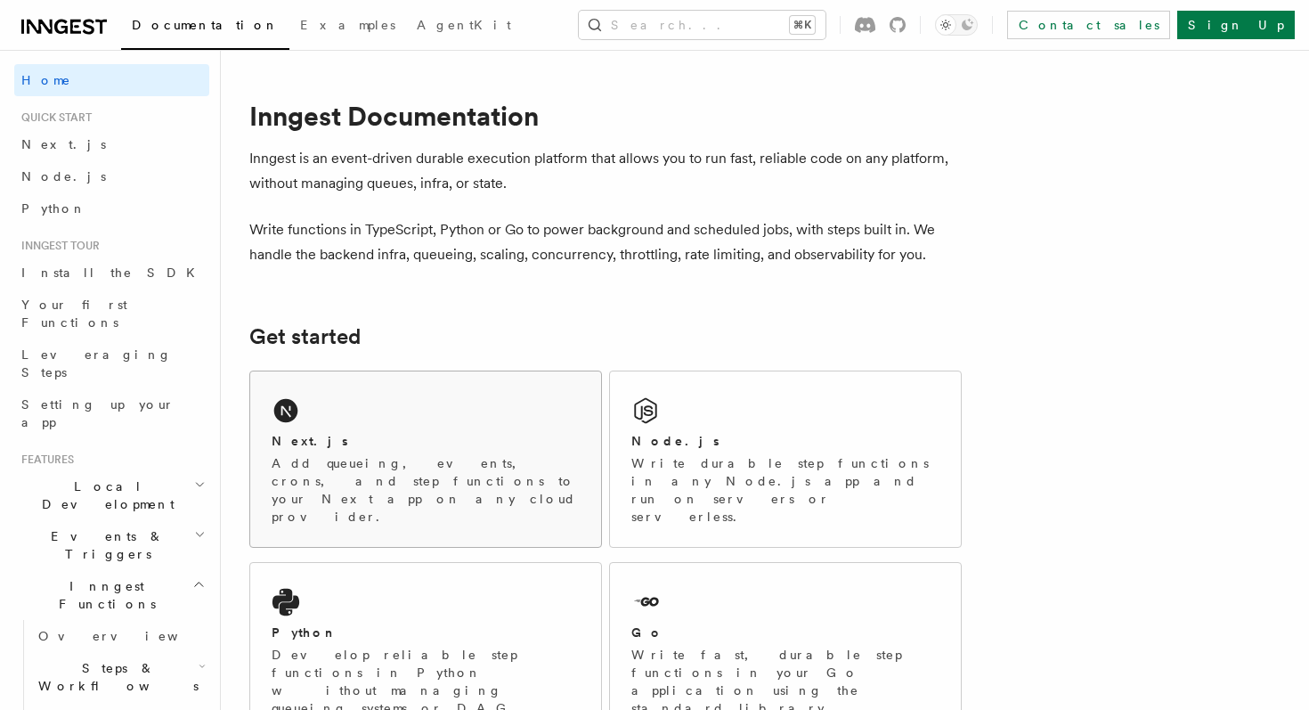
click at [468, 440] on div "Next.js" at bounding box center [426, 441] width 308 height 19
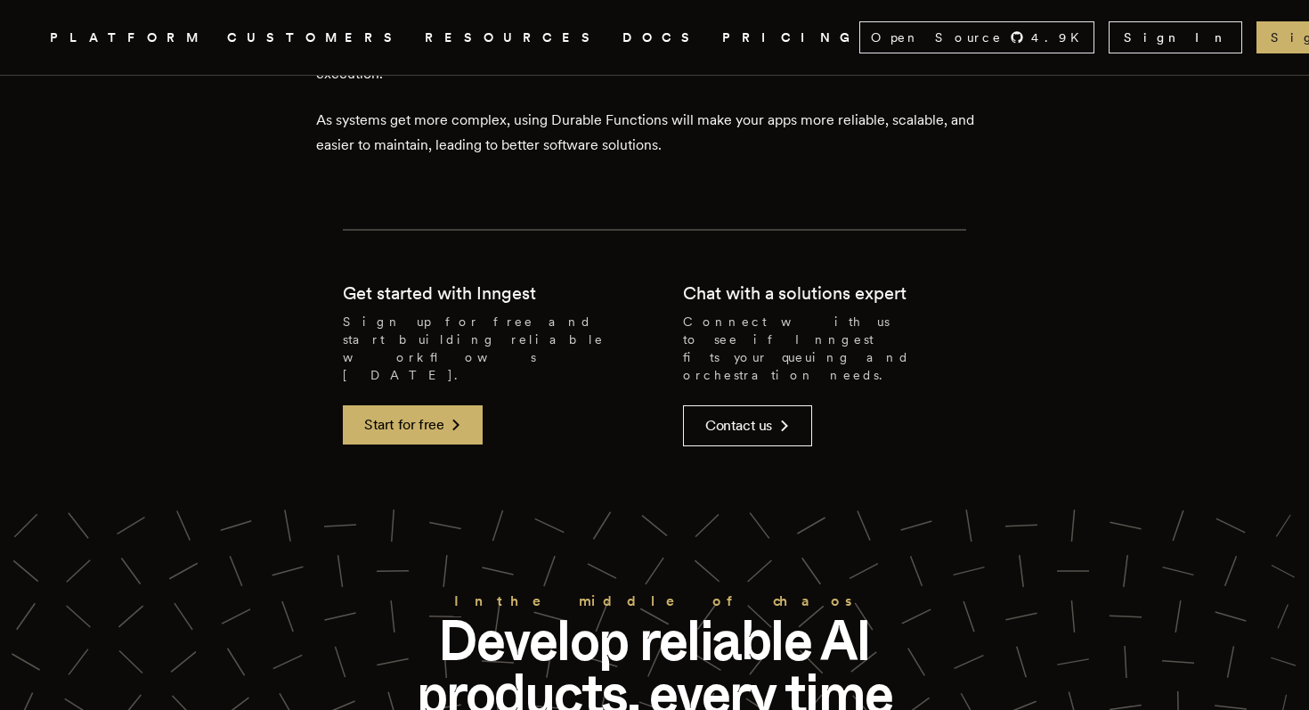
scroll to position [10758, 0]
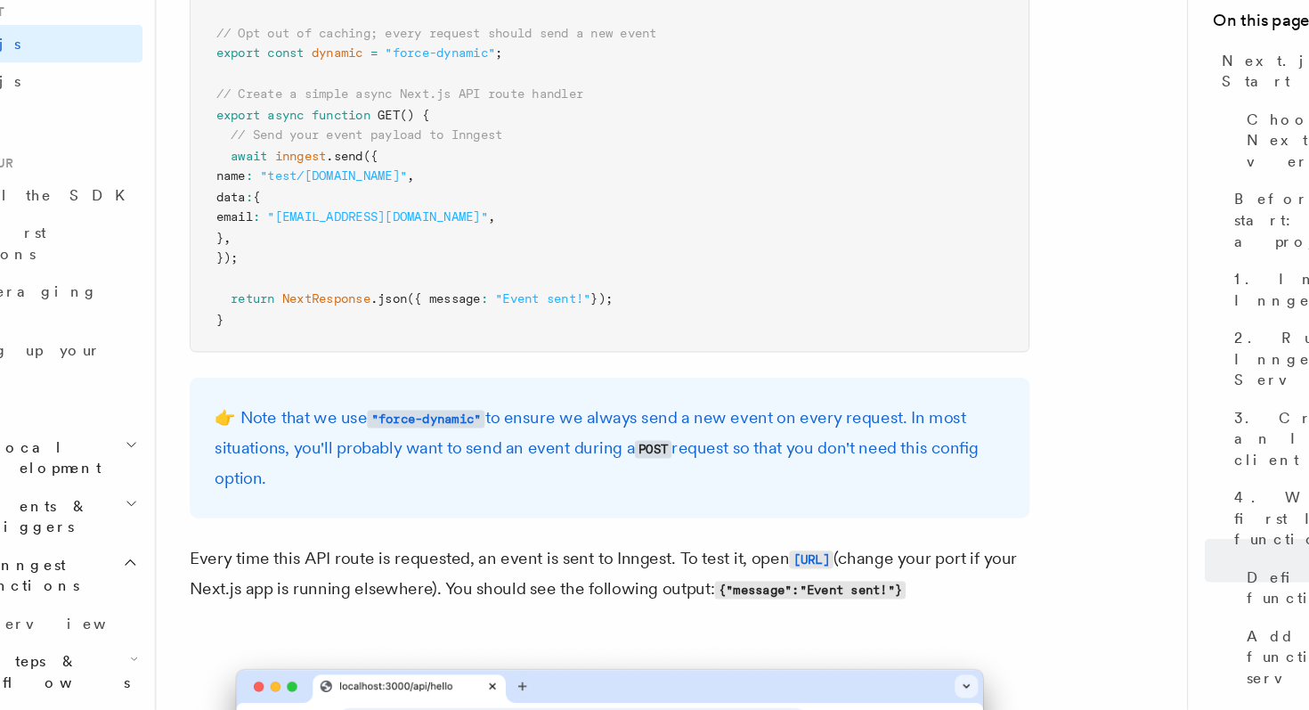
scroll to position [9458, 0]
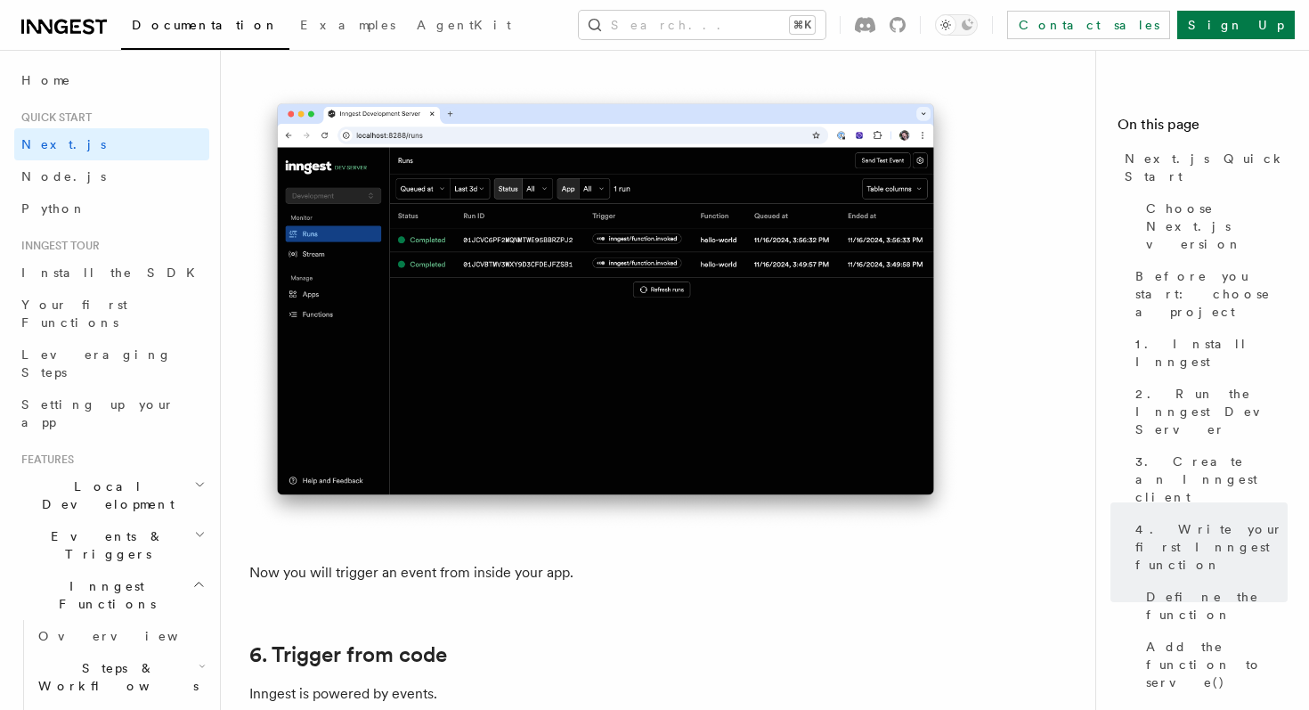
scroll to position [8439, 0]
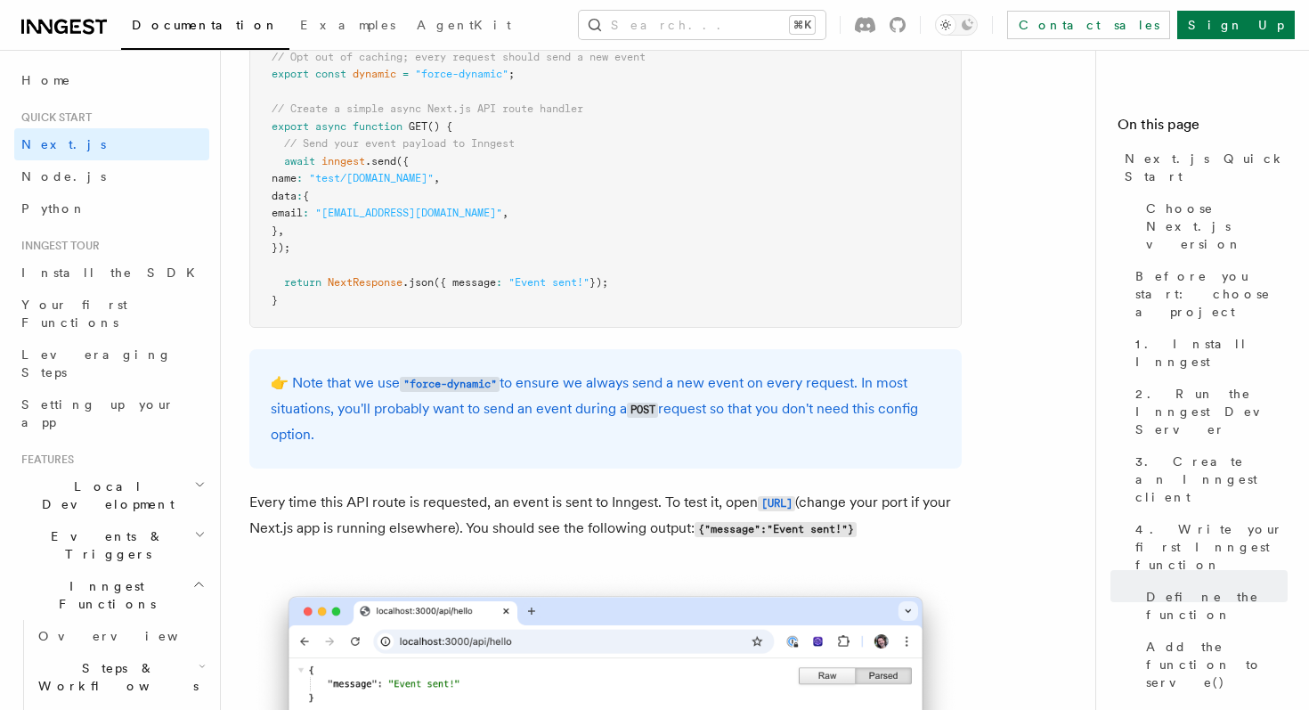
scroll to position [9519, 0]
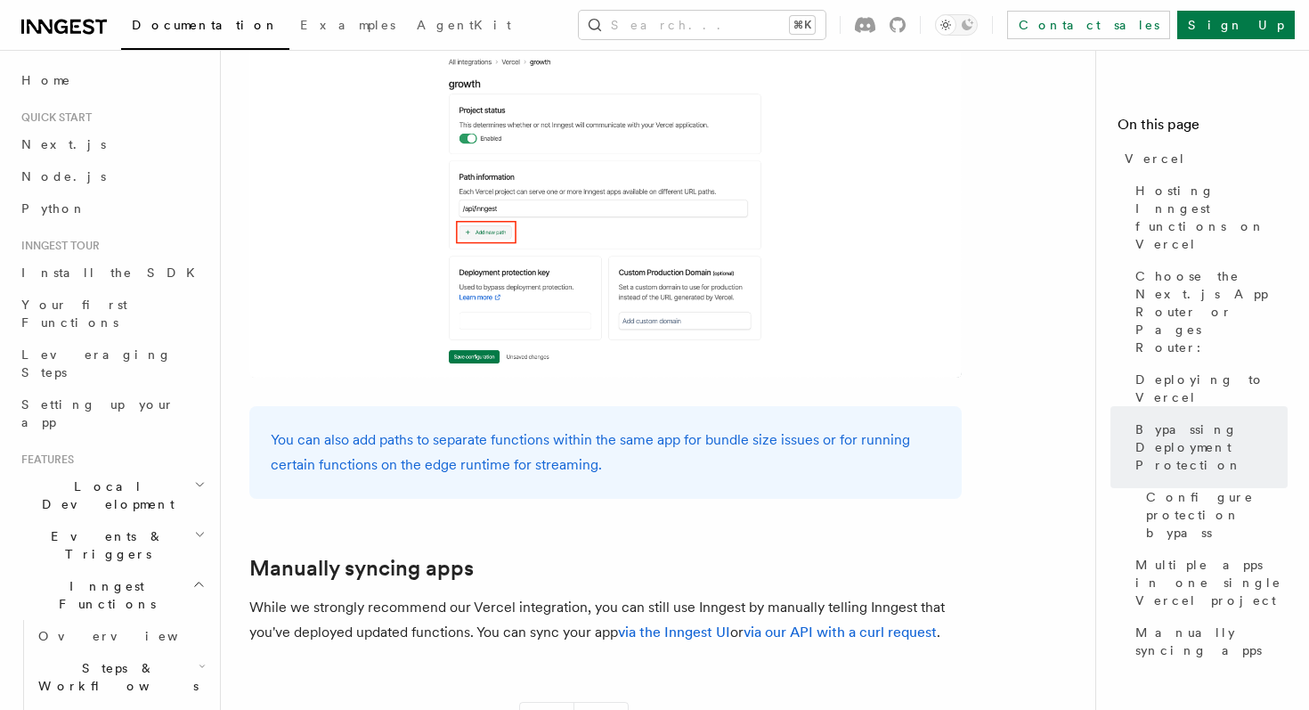
scroll to position [3030, 0]
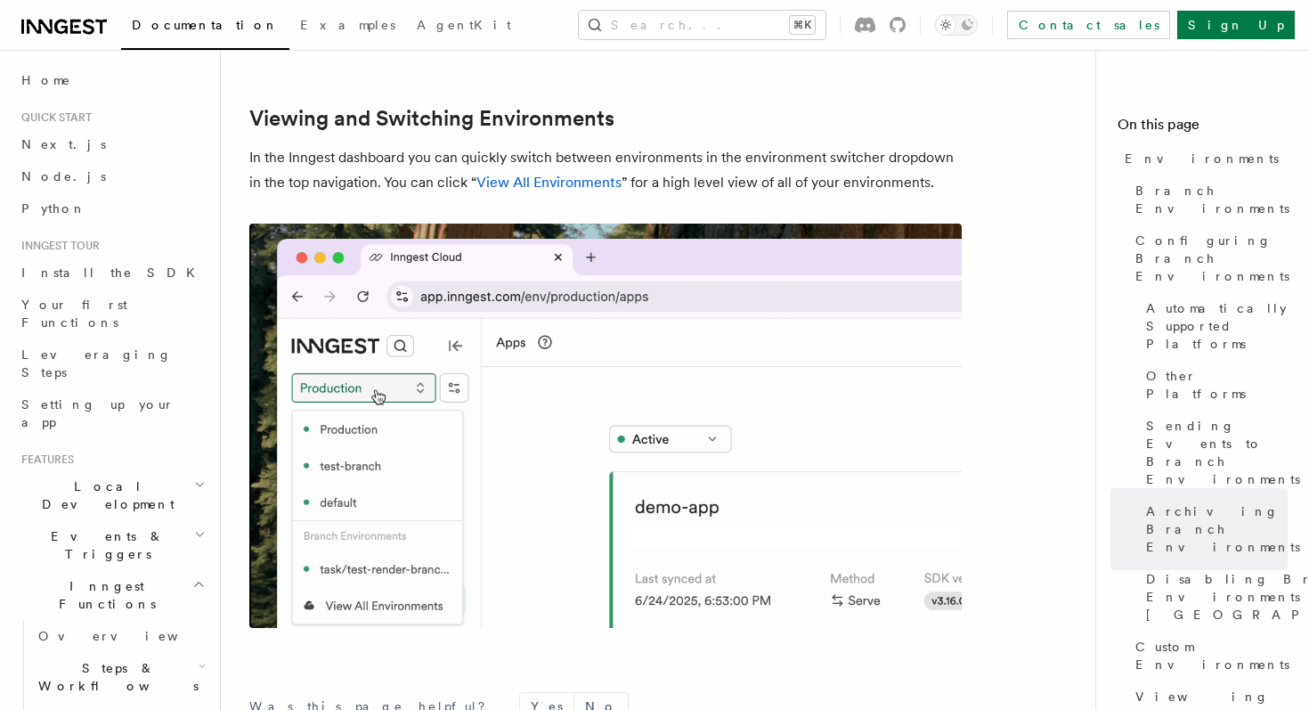
scroll to position [4307, 0]
